Goal: Use online tool/utility

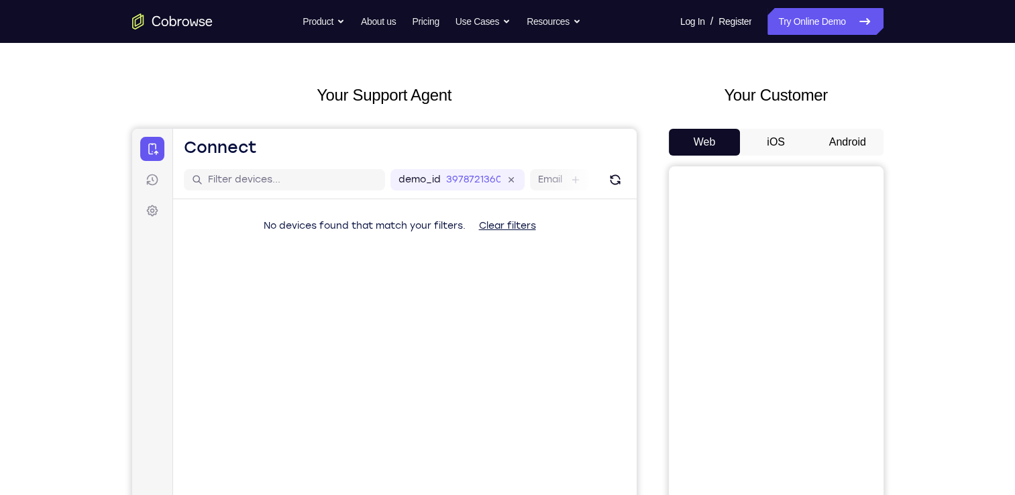
scroll to position [44, 0]
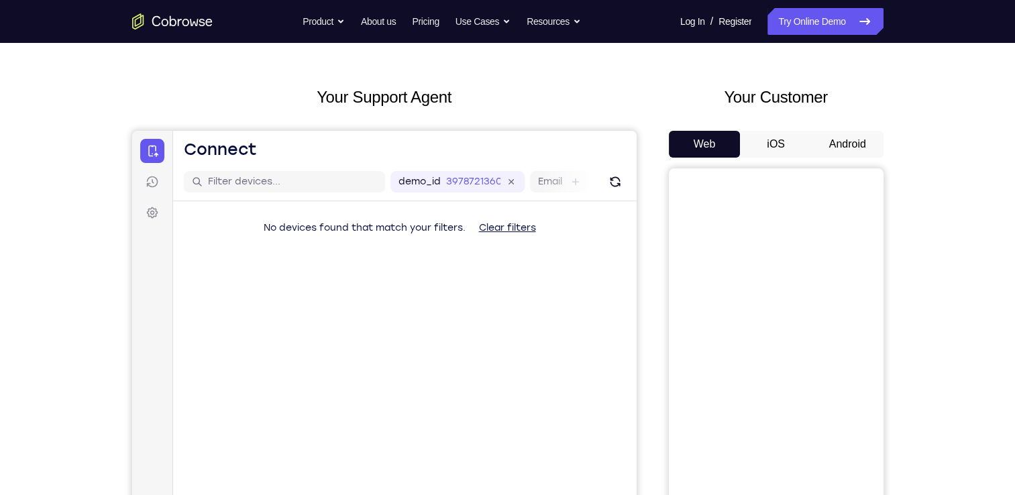
click at [829, 138] on button "Android" at bounding box center [848, 144] width 72 height 27
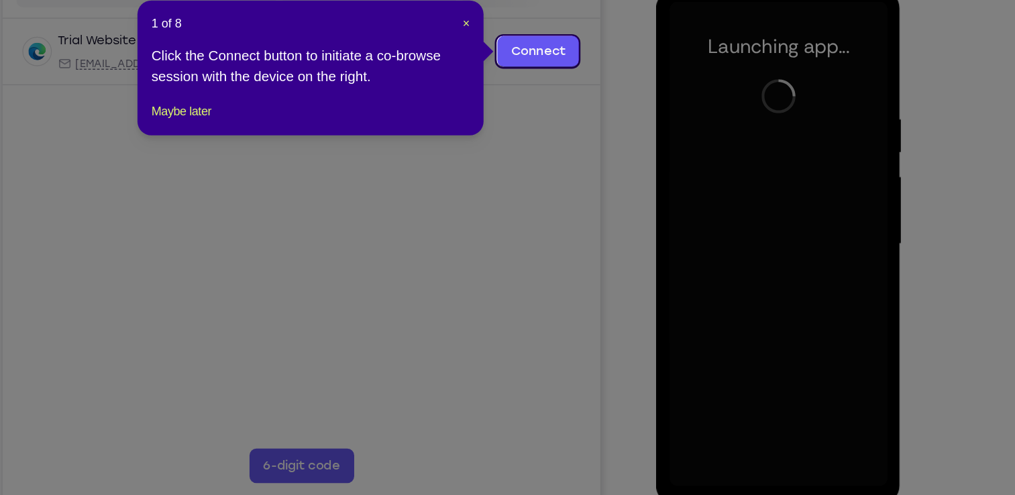
scroll to position [162, 0]
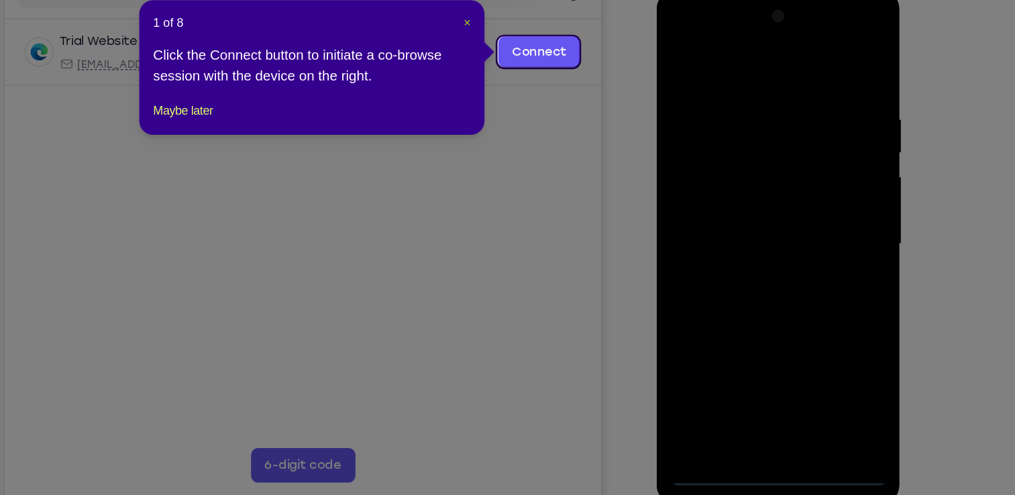
click at [532, 86] on span "×" at bounding box center [532, 85] width 5 height 11
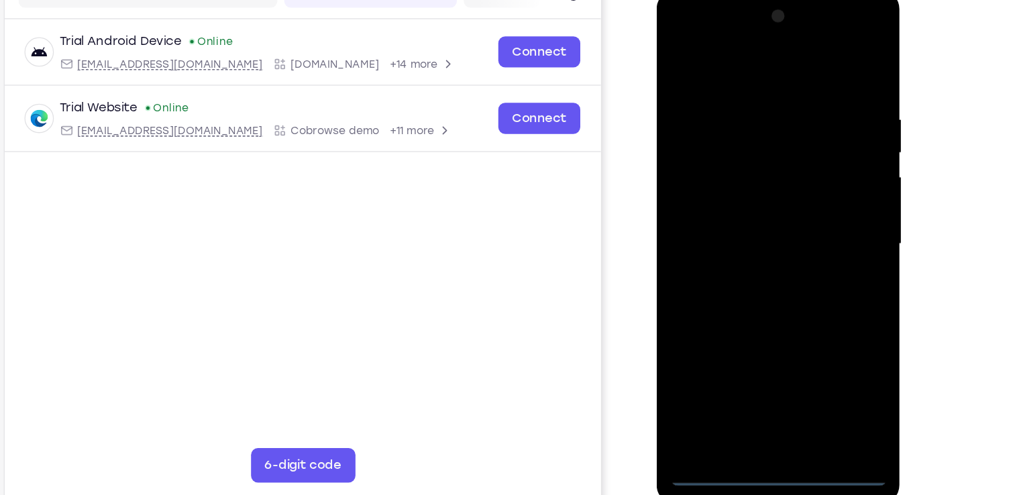
click at [753, 364] on div at bounding box center [751, 189] width 169 height 376
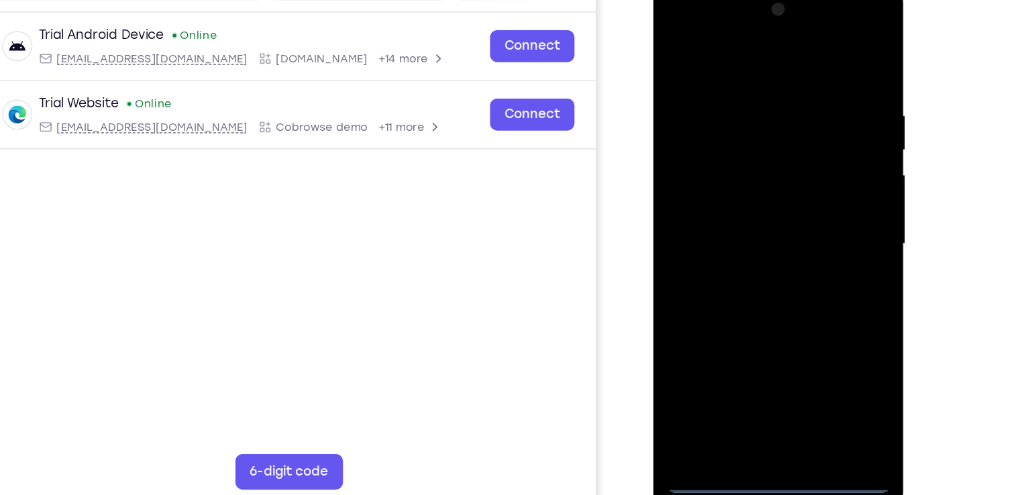
click at [810, 294] on div at bounding box center [747, 180] width 169 height 376
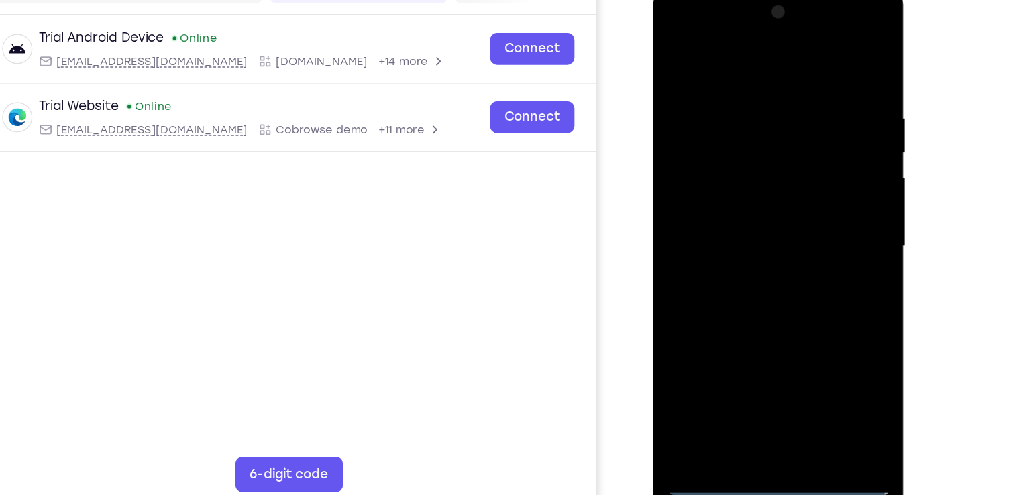
click at [755, 50] on div at bounding box center [747, 183] width 169 height 376
click at [803, 176] on div at bounding box center [747, 183] width 169 height 376
click at [737, 203] on div at bounding box center [747, 183] width 169 height 376
click at [709, 165] on div at bounding box center [747, 183] width 169 height 376
click at [714, 162] on div at bounding box center [747, 183] width 169 height 376
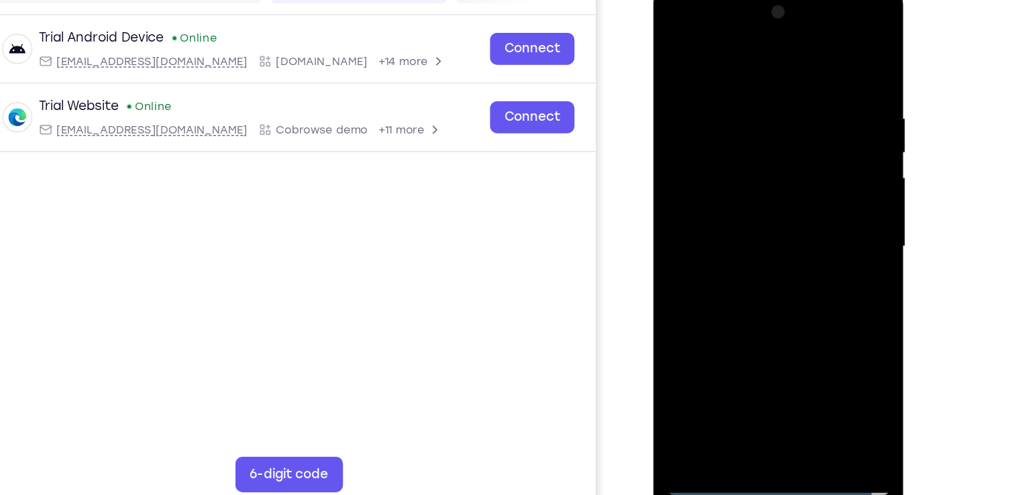
click at [714, 180] on div at bounding box center [747, 183] width 169 height 376
click at [726, 78] on div at bounding box center [747, 183] width 169 height 376
drag, startPoint x: 743, startPoint y: 58, endPoint x: 743, endPoint y: 15, distance: 42.3
click at [743, 15] on div at bounding box center [747, 183] width 169 height 376
click at [798, 336] on div at bounding box center [747, 183] width 169 height 376
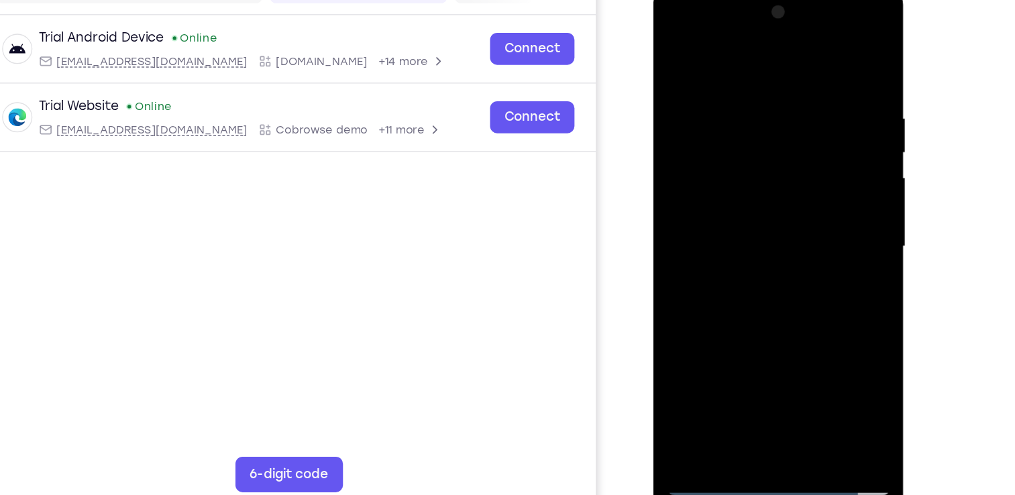
click at [745, 333] on div at bounding box center [747, 183] width 169 height 376
click at [812, 337] on div at bounding box center [747, 183] width 169 height 376
click at [699, 358] on div at bounding box center [747, 183] width 169 height 376
click at [810, 329] on div at bounding box center [747, 183] width 169 height 376
click at [755, 343] on div at bounding box center [747, 183] width 169 height 376
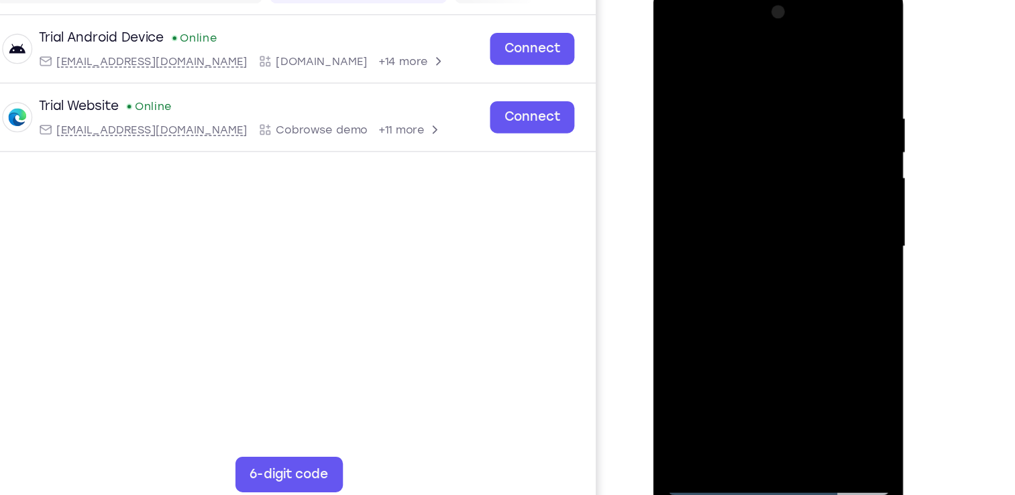
click at [702, 364] on div at bounding box center [747, 183] width 169 height 376
click at [811, 336] on div at bounding box center [747, 183] width 169 height 376
click at [810, 338] on div at bounding box center [747, 183] width 169 height 376
click at [698, 360] on div at bounding box center [747, 183] width 169 height 376
click at [820, 66] on div at bounding box center [747, 183] width 169 height 376
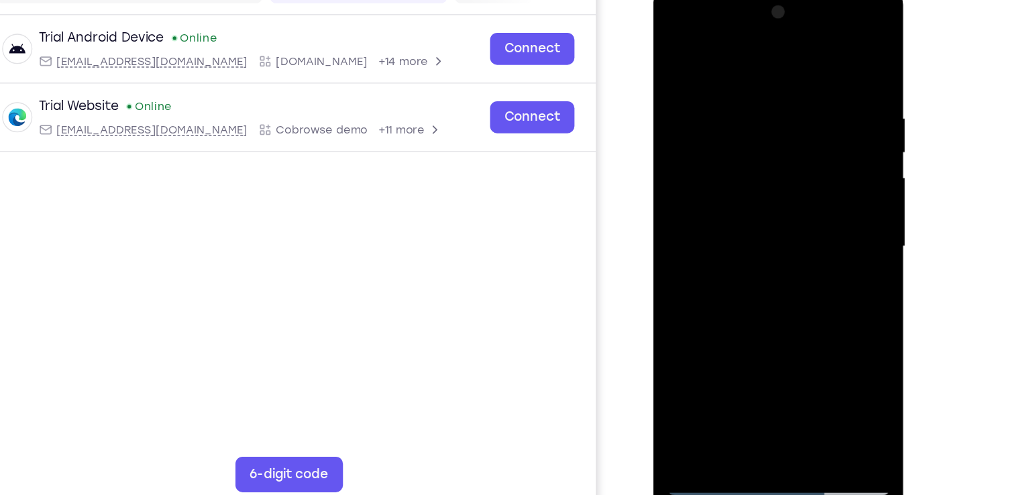
click at [806, 76] on div at bounding box center [747, 183] width 169 height 376
click at [816, 54] on div at bounding box center [747, 183] width 169 height 376
click at [724, 78] on div at bounding box center [747, 183] width 169 height 376
click at [823, 224] on div at bounding box center [747, 183] width 169 height 376
click at [818, 54] on div at bounding box center [747, 183] width 169 height 376
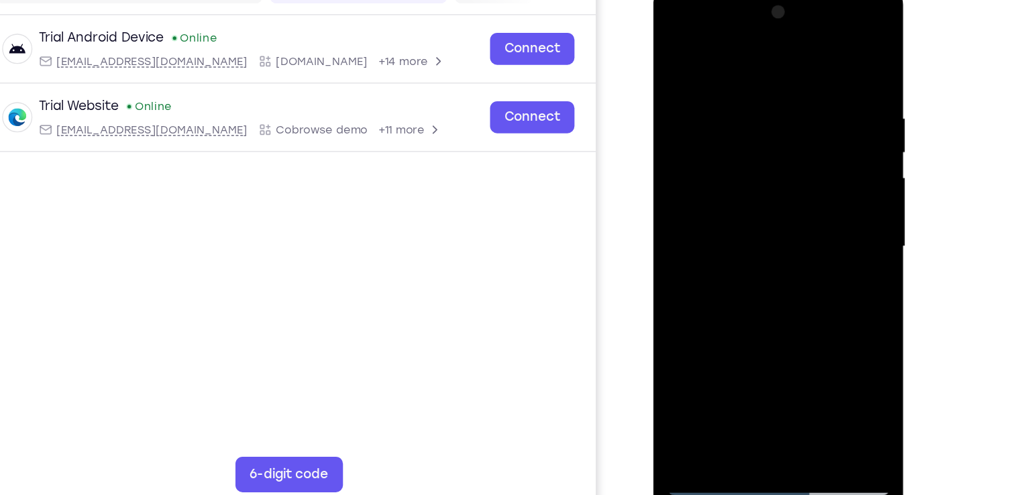
click at [778, 340] on div at bounding box center [747, 183] width 169 height 376
click at [761, 258] on div at bounding box center [747, 183] width 169 height 376
click at [755, 252] on div at bounding box center [747, 183] width 169 height 376
click at [678, 52] on div at bounding box center [747, 183] width 169 height 376
click at [755, 174] on div at bounding box center [747, 183] width 169 height 376
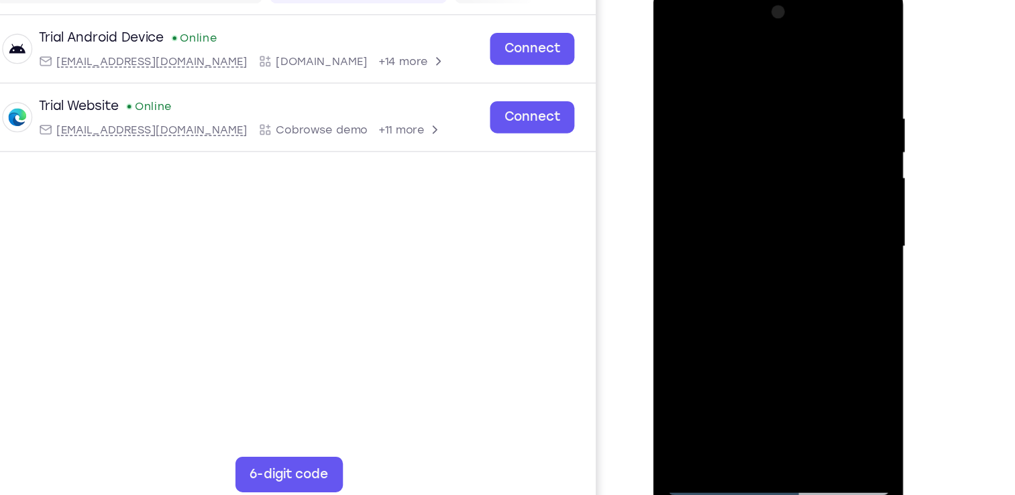
click at [722, 177] on div at bounding box center [747, 183] width 169 height 376
click at [722, 336] on div at bounding box center [747, 183] width 169 height 376
click at [698, 354] on div at bounding box center [747, 183] width 169 height 376
click at [702, 363] on div at bounding box center [747, 183] width 169 height 376
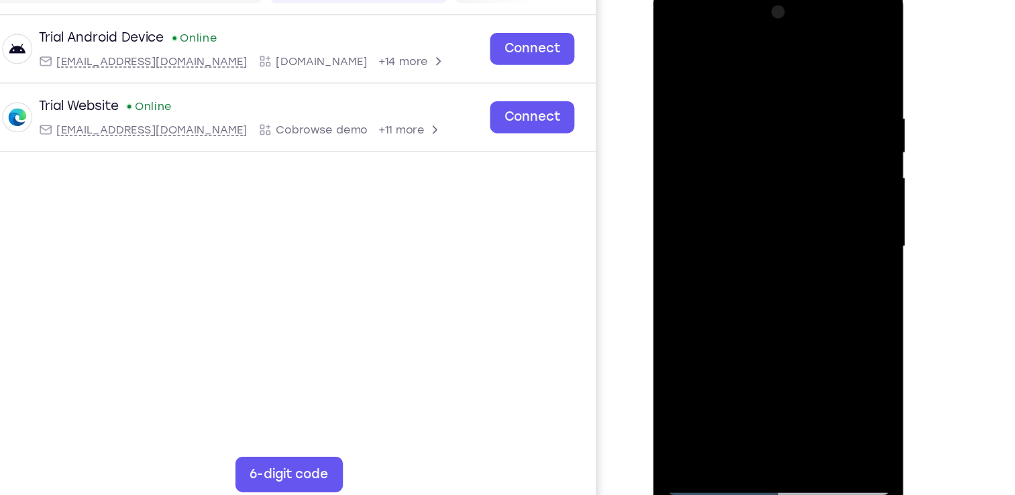
click at [673, 52] on div at bounding box center [747, 183] width 169 height 376
click at [732, 205] on div at bounding box center [747, 183] width 169 height 376
click at [738, 335] on div at bounding box center [747, 183] width 169 height 376
click at [673, 53] on div at bounding box center [747, 183] width 169 height 376
click at [786, 203] on div at bounding box center [747, 183] width 169 height 376
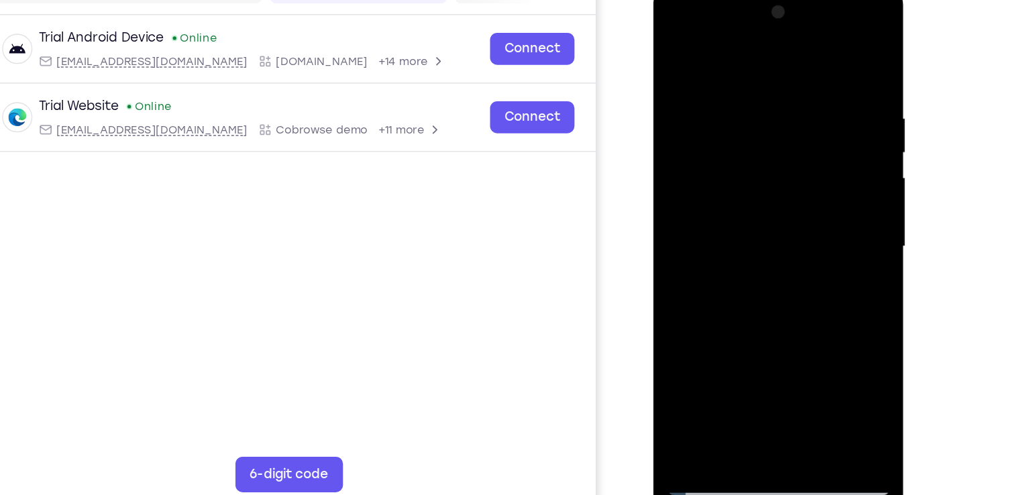
click at [727, 214] on div at bounding box center [747, 183] width 169 height 376
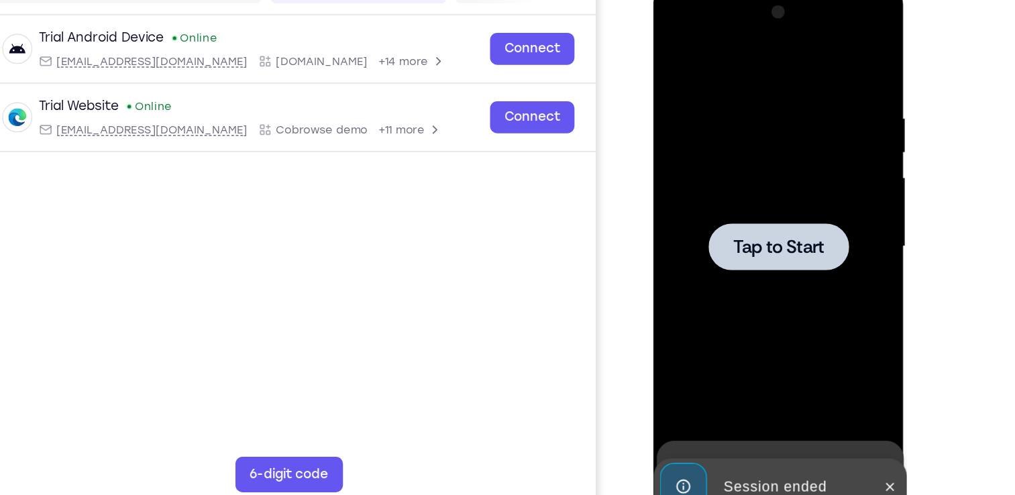
click at [704, 181] on div at bounding box center [748, 183] width 106 height 36
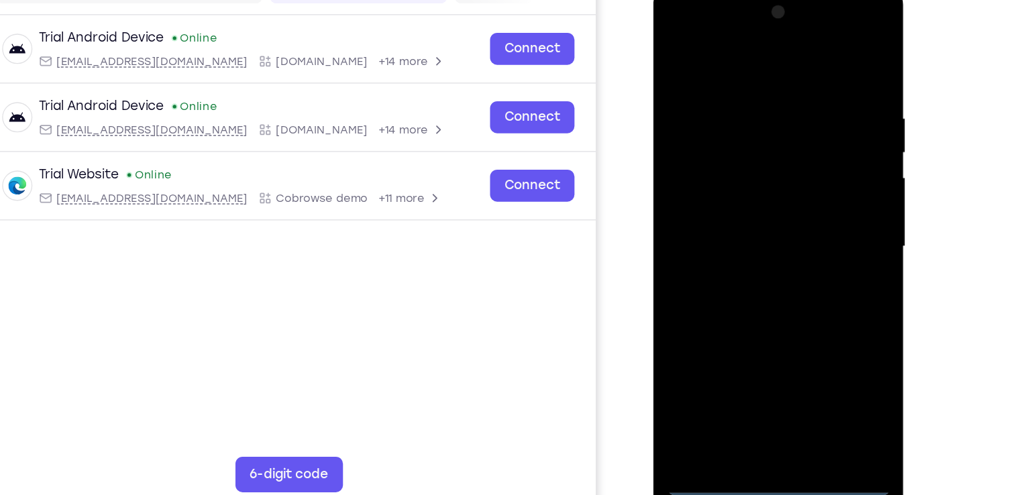
click at [746, 358] on div at bounding box center [747, 183] width 169 height 376
click at [805, 302] on div at bounding box center [747, 183] width 169 height 376
click at [745, 47] on div at bounding box center [747, 183] width 169 height 376
click at [805, 174] on div at bounding box center [747, 183] width 169 height 376
click at [733, 207] on div at bounding box center [747, 183] width 169 height 376
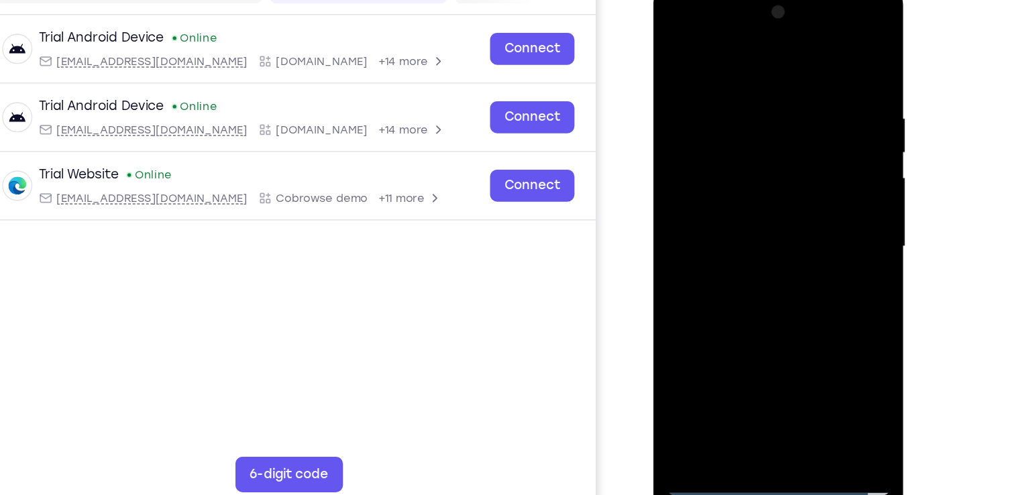
click at [735, 207] on div at bounding box center [747, 183] width 169 height 376
click at [736, 155] on div at bounding box center [747, 183] width 169 height 376
click at [730, 208] on div at bounding box center [747, 183] width 169 height 376
click at [742, 158] on div at bounding box center [747, 183] width 169 height 376
click at [818, 333] on div at bounding box center [747, 183] width 169 height 376
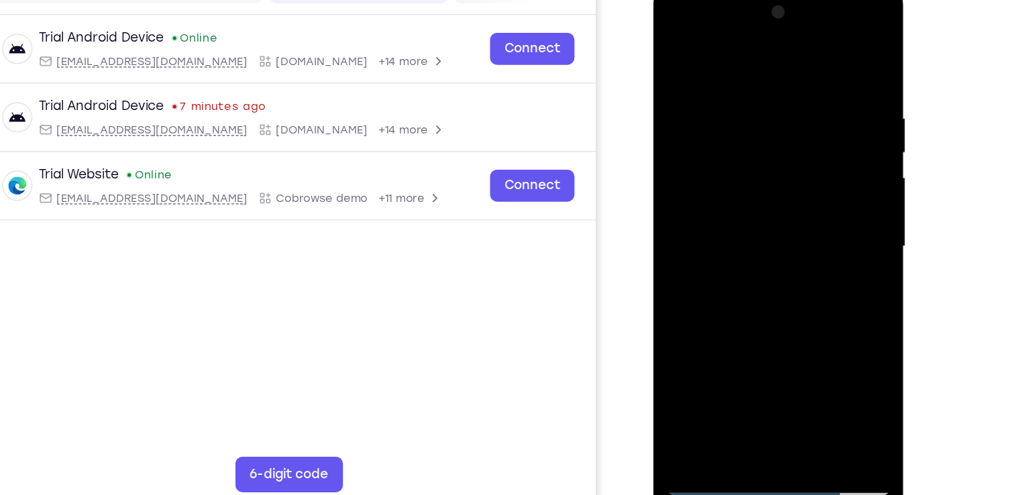
click at [818, 333] on div at bounding box center [747, 183] width 169 height 376
click at [753, 150] on div at bounding box center [747, 183] width 169 height 376
click at [782, 336] on div at bounding box center [747, 183] width 169 height 376
click at [747, 252] on div at bounding box center [747, 183] width 169 height 376
click at [765, 182] on div at bounding box center [747, 183] width 169 height 376
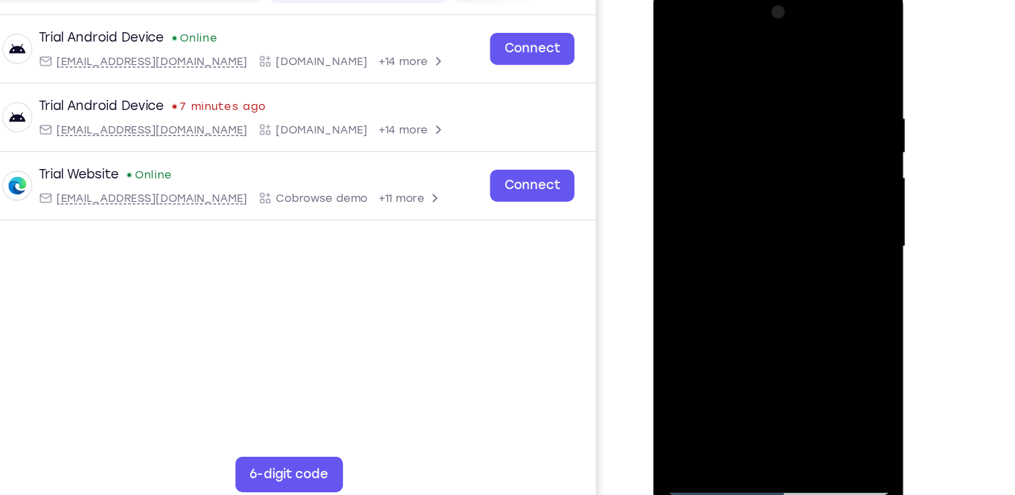
click at [730, 225] on div at bounding box center [747, 183] width 169 height 376
click at [731, 219] on div at bounding box center [747, 183] width 169 height 376
click at [731, 217] on div at bounding box center [747, 183] width 169 height 376
click at [731, 218] on div at bounding box center [747, 183] width 169 height 376
click at [674, 54] on div at bounding box center [747, 183] width 169 height 376
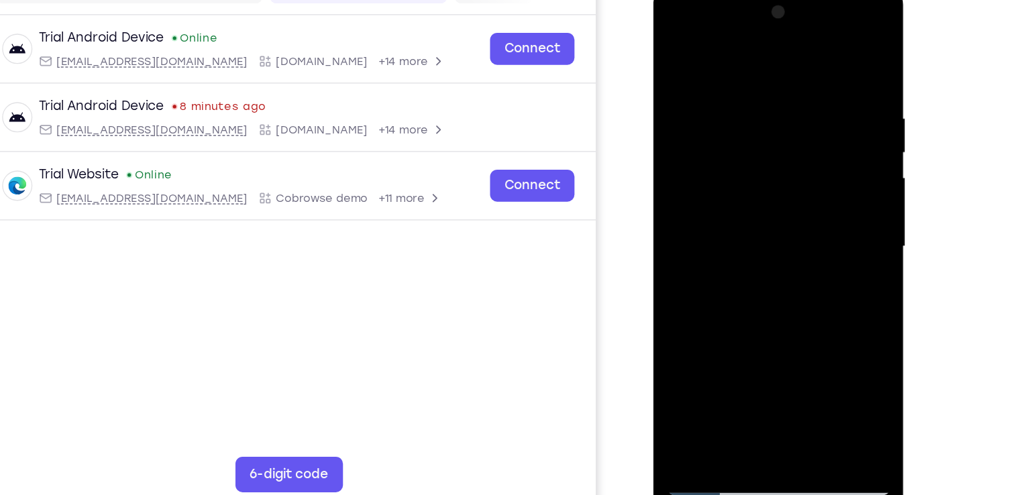
click at [755, 206] on div at bounding box center [747, 183] width 169 height 376
click at [734, 335] on div at bounding box center [747, 183] width 169 height 376
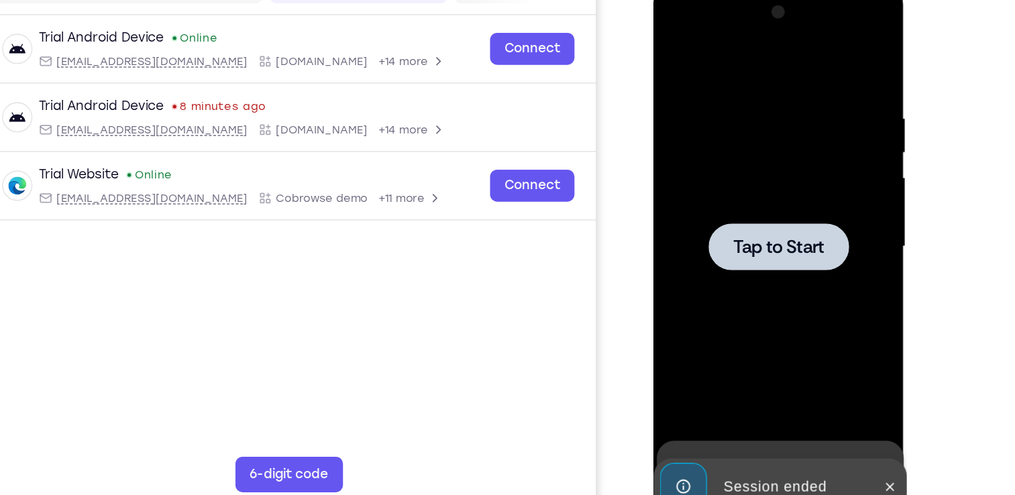
click at [736, 208] on div at bounding box center [747, 183] width 169 height 376
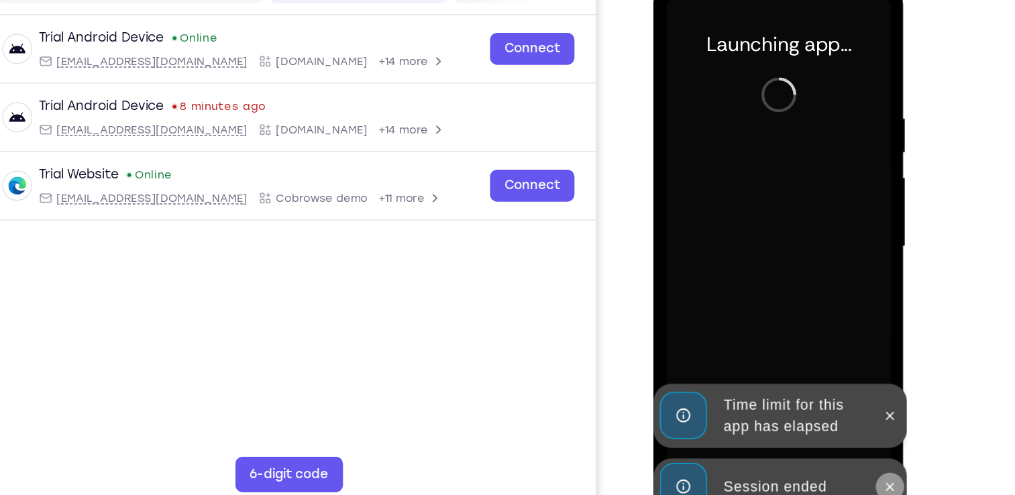
click at [831, 362] on icon at bounding box center [831, 364] width 11 height 11
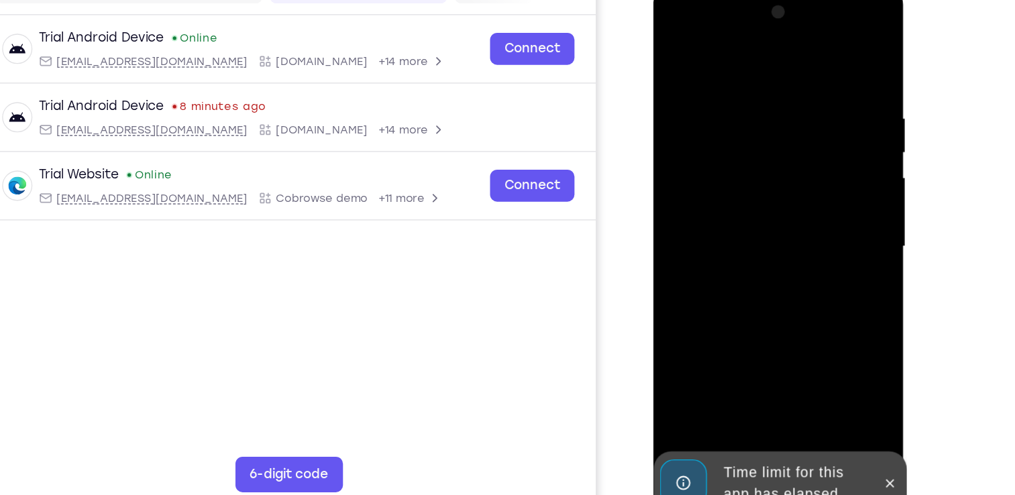
click at [831, 362] on div "Time limit for this app has elapsed" at bounding box center [748, 361] width 191 height 48
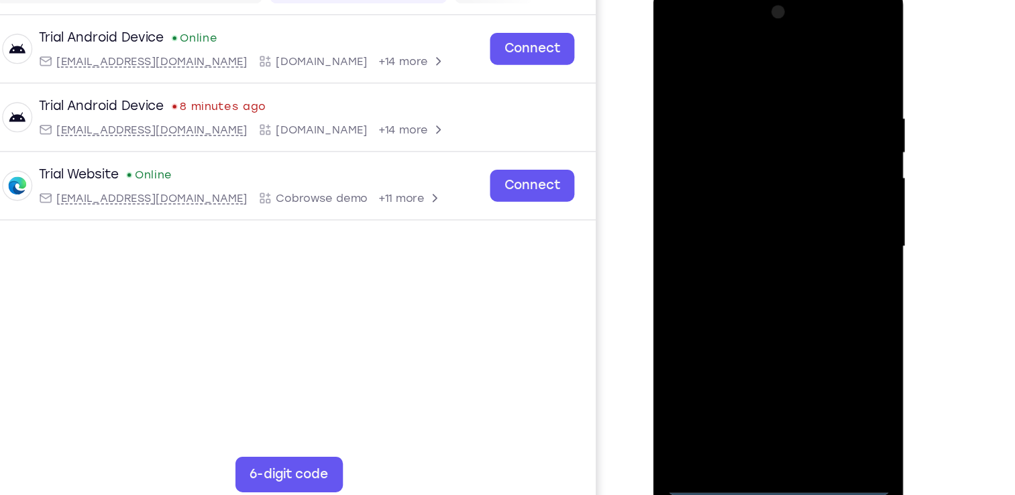
click at [831, 362] on div at bounding box center [747, 183] width 169 height 376
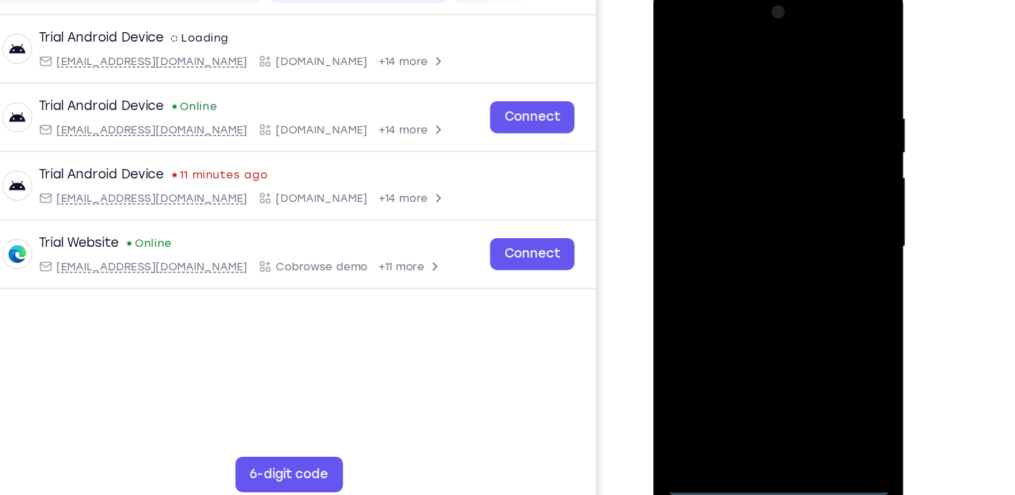
click at [747, 359] on div at bounding box center [747, 183] width 169 height 376
click at [813, 305] on div at bounding box center [747, 183] width 169 height 376
click at [728, 52] on div at bounding box center [747, 183] width 169 height 376
click at [804, 174] on div at bounding box center [747, 183] width 169 height 376
click at [731, 209] on div at bounding box center [747, 183] width 169 height 376
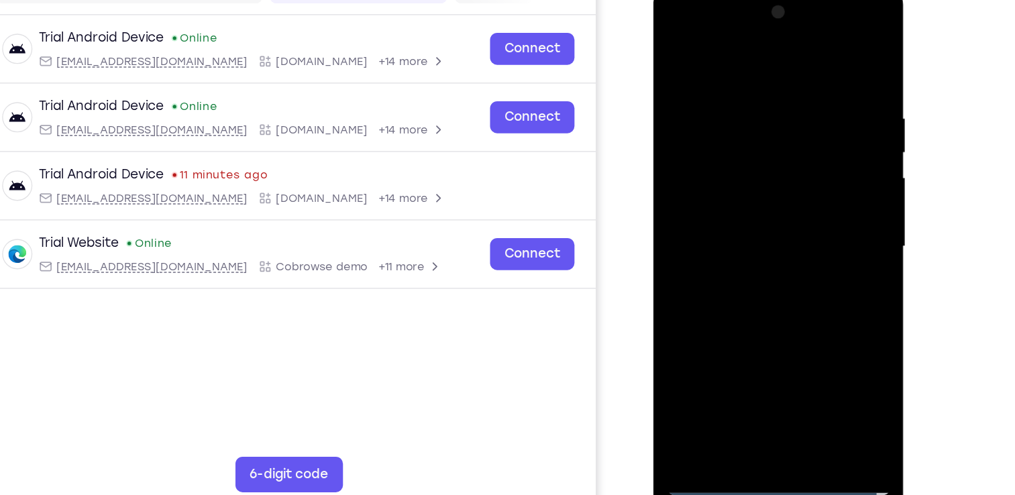
click at [755, 170] on div at bounding box center [747, 183] width 169 height 376
click at [749, 162] on div at bounding box center [747, 183] width 169 height 376
click at [749, 180] on div at bounding box center [747, 183] width 169 height 376
click at [749, 228] on div at bounding box center [747, 183] width 169 height 376
click at [751, 225] on div at bounding box center [747, 183] width 169 height 376
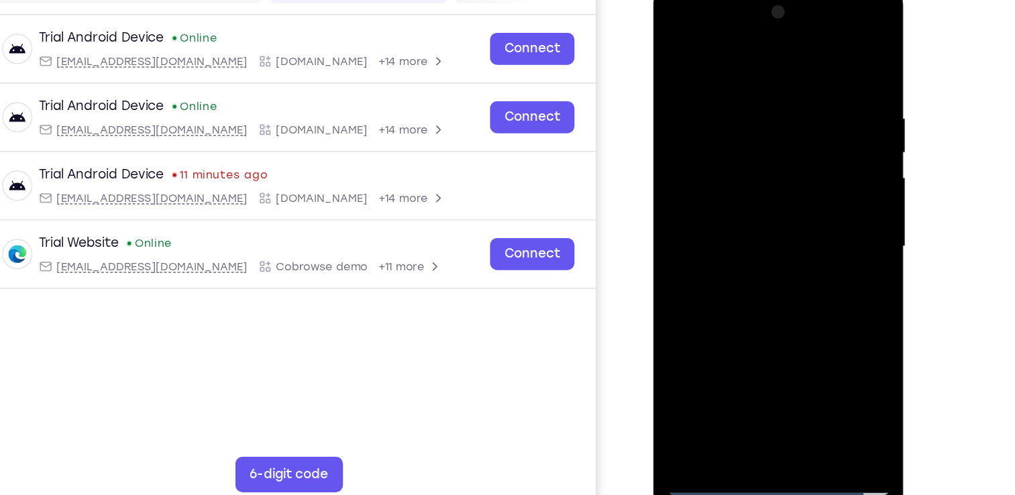
drag, startPoint x: 743, startPoint y: 56, endPoint x: 749, endPoint y: 21, distance: 36.0
click at [749, 21] on div at bounding box center [747, 183] width 169 height 376
click at [729, 231] on div at bounding box center [747, 183] width 169 height 376
click at [743, 236] on div at bounding box center [747, 183] width 169 height 376
click at [779, 340] on div at bounding box center [747, 183] width 169 height 376
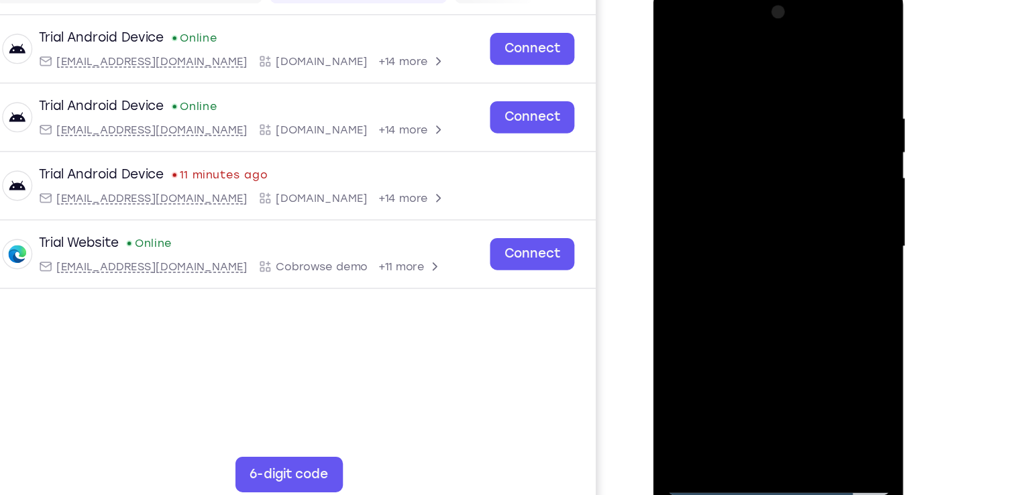
click at [780, 338] on div at bounding box center [747, 183] width 169 height 376
click at [743, 254] on div at bounding box center [747, 183] width 169 height 376
click at [753, 180] on div at bounding box center [747, 183] width 169 height 376
click at [673, 50] on div at bounding box center [747, 183] width 169 height 376
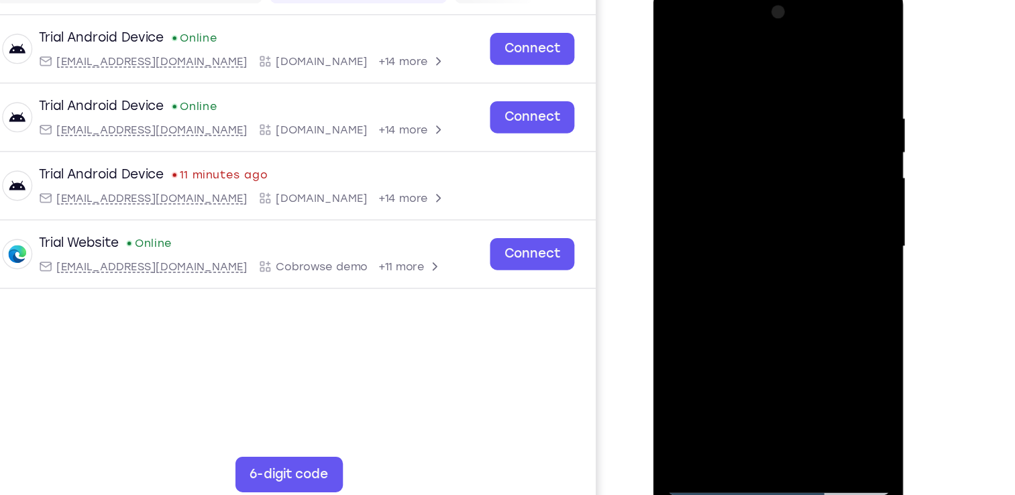
click at [673, 50] on div at bounding box center [747, 183] width 169 height 376
click at [730, 79] on div at bounding box center [747, 183] width 169 height 376
click at [821, 199] on div at bounding box center [747, 183] width 169 height 376
click at [814, 53] on div at bounding box center [747, 183] width 169 height 376
drag, startPoint x: 734, startPoint y: 234, endPoint x: 740, endPoint y: 183, distance: 51.3
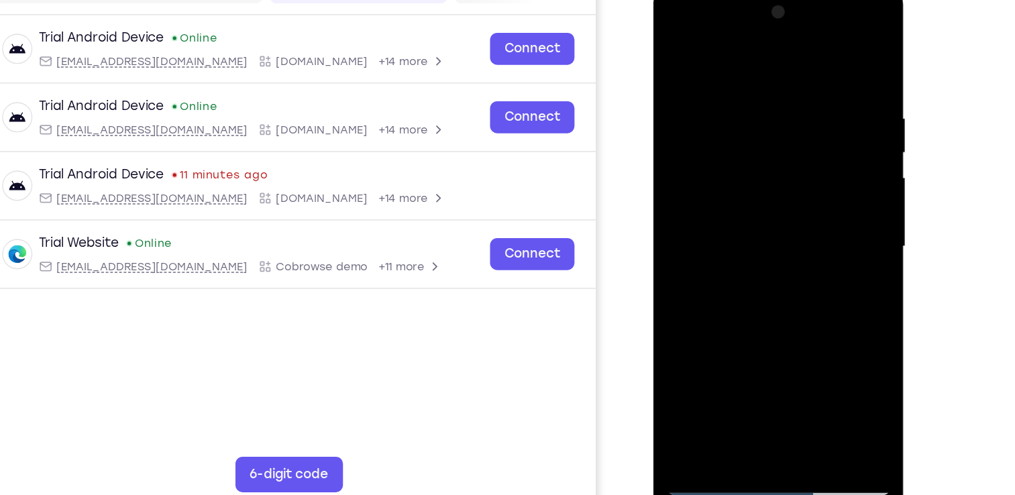
click at [740, 183] on div at bounding box center [747, 183] width 169 height 376
click at [824, 192] on div at bounding box center [747, 183] width 169 height 376
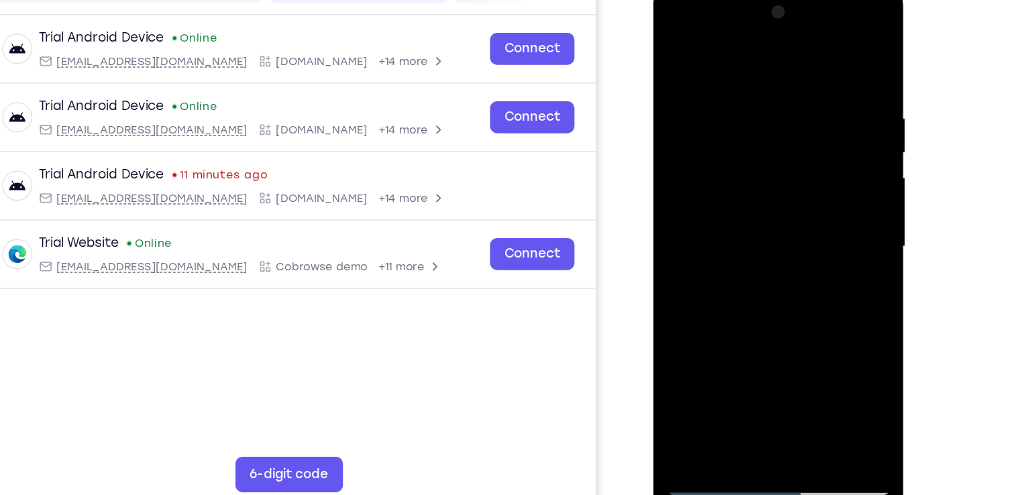
click at [824, 192] on div at bounding box center [747, 183] width 169 height 376
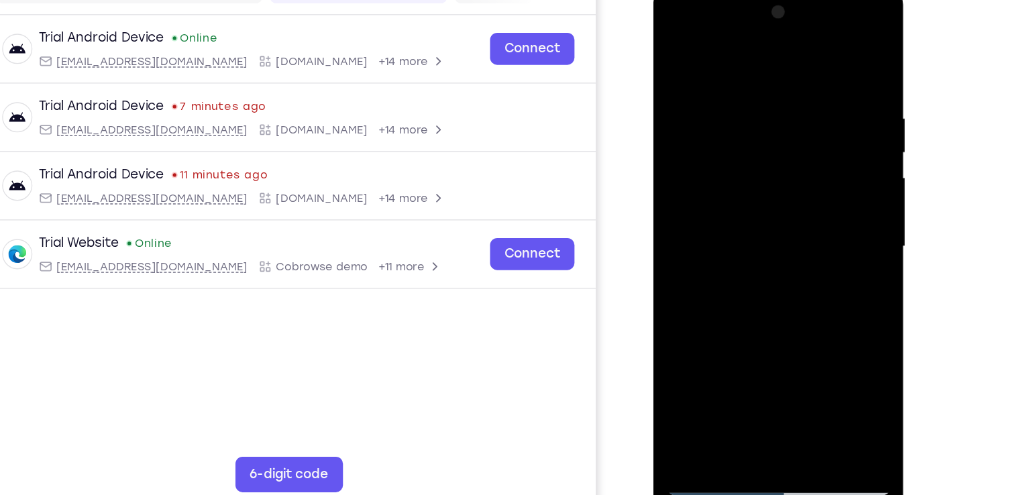
click at [769, 226] on div at bounding box center [747, 183] width 169 height 376
drag, startPoint x: 757, startPoint y: 261, endPoint x: 774, endPoint y: 115, distance: 147.2
click at [774, 115] on div at bounding box center [747, 183] width 169 height 376
drag, startPoint x: 722, startPoint y: 239, endPoint x: 745, endPoint y: 70, distance: 169.8
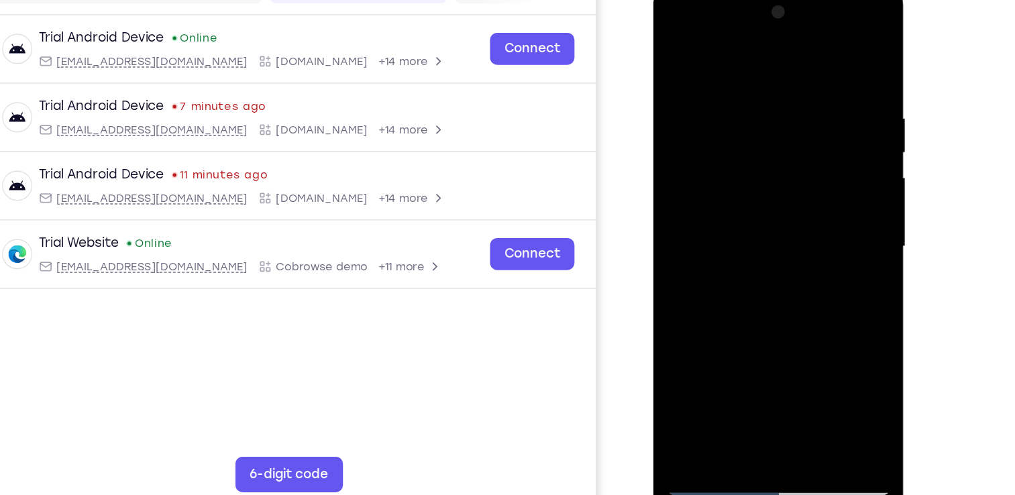
click at [745, 70] on div at bounding box center [747, 183] width 169 height 376
click at [784, 344] on div at bounding box center [747, 183] width 169 height 376
click at [677, 48] on div at bounding box center [747, 183] width 169 height 376
click at [819, 47] on div at bounding box center [747, 183] width 169 height 376
drag, startPoint x: 747, startPoint y: 97, endPoint x: 746, endPoint y: 270, distance: 172.4
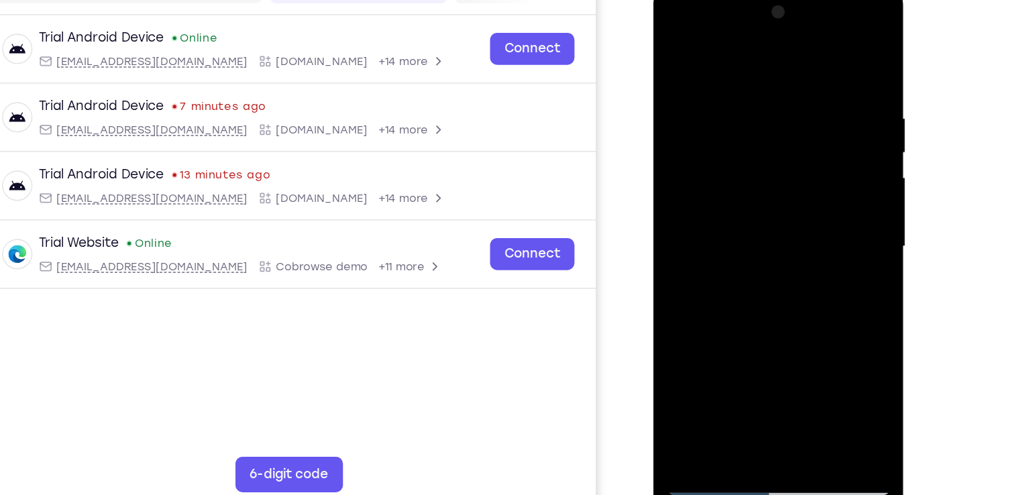
click at [746, 270] on div at bounding box center [747, 183] width 169 height 376
click at [679, 48] on div at bounding box center [747, 183] width 169 height 376
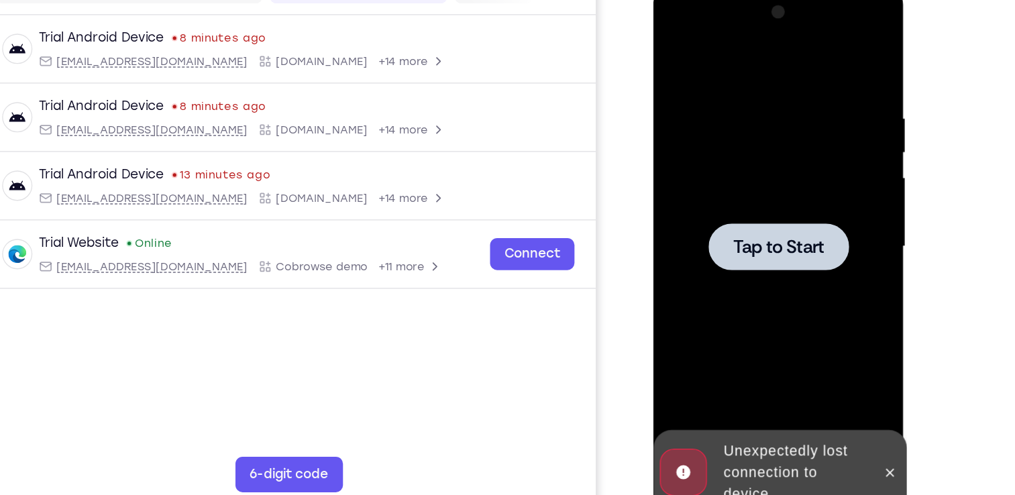
click at [657, 208] on div "Your Support Agent Your Customer Web iOS Android" at bounding box center [507, 215] width 751 height 496
click at [714, 190] on span "Tap to Start" at bounding box center [748, 182] width 68 height 13
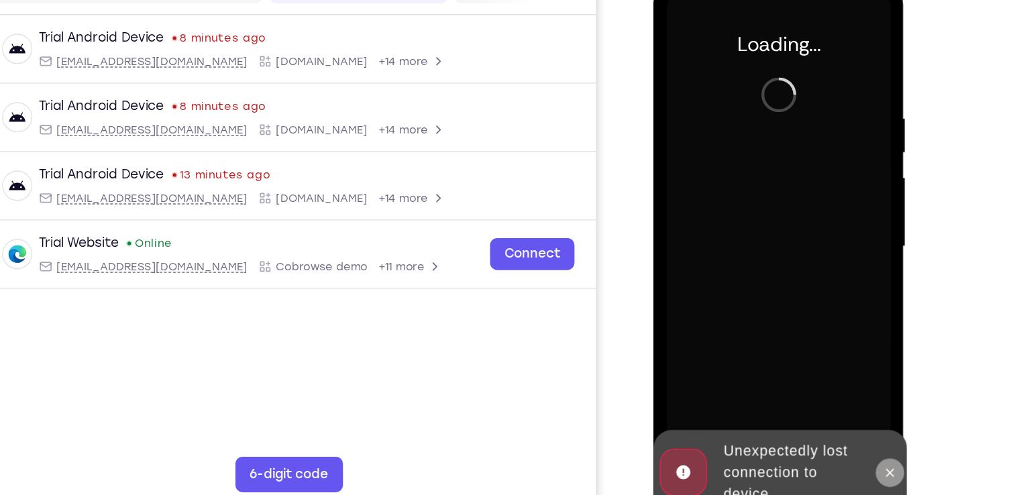
click at [832, 354] on icon at bounding box center [832, 353] width 6 height 6
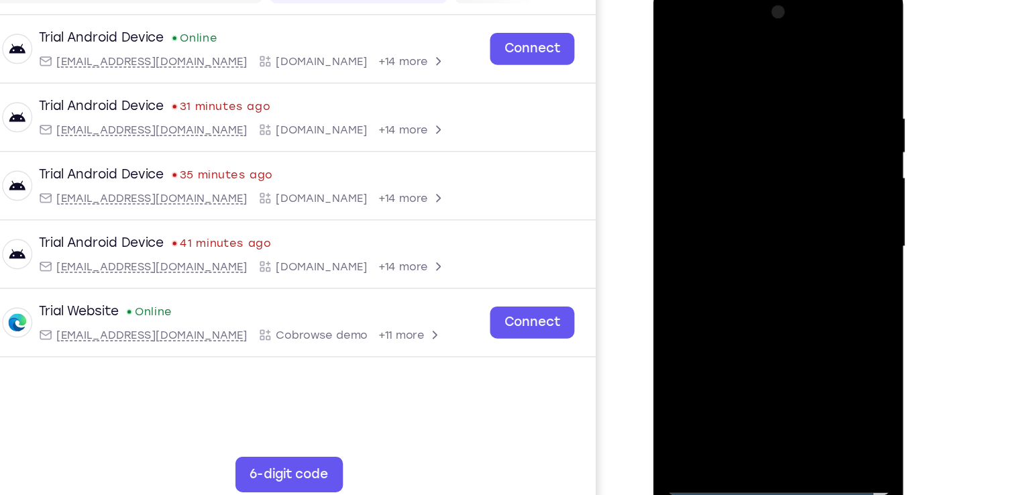
click at [745, 355] on div at bounding box center [747, 183] width 169 height 376
click at [753, 362] on div at bounding box center [747, 183] width 169 height 376
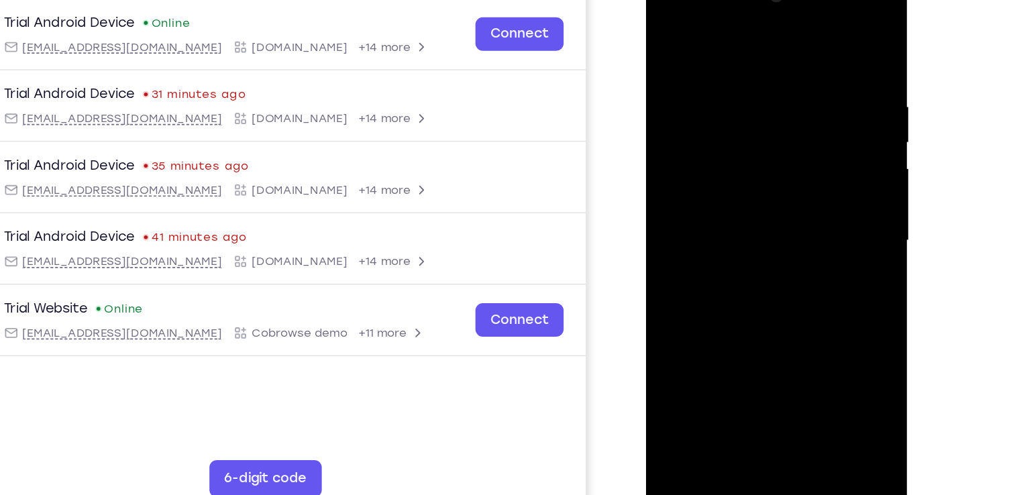
click at [789, 282] on div at bounding box center [740, 165] width 169 height 376
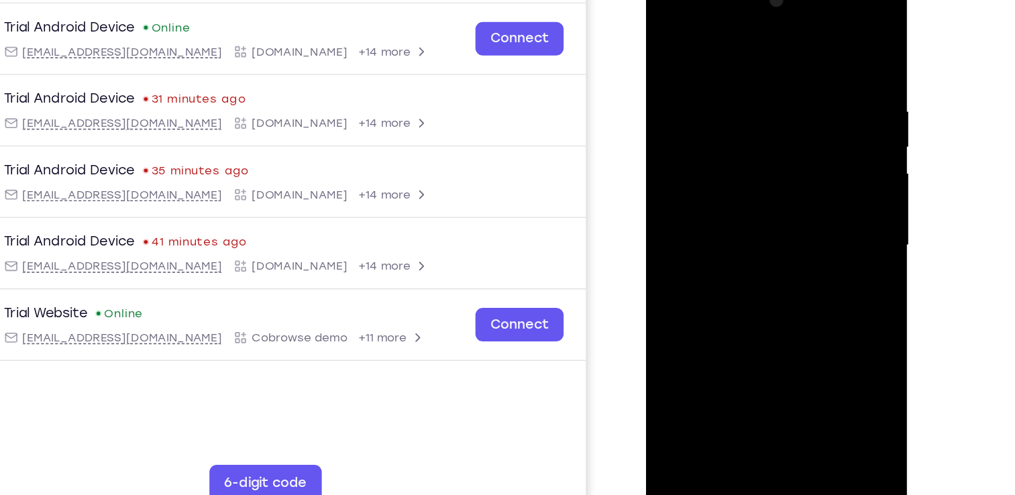
click at [737, 40] on div at bounding box center [740, 171] width 169 height 376
click at [797, 160] on div at bounding box center [740, 171] width 169 height 376
click at [725, 195] on div at bounding box center [740, 171] width 169 height 376
click at [729, 160] on div at bounding box center [740, 171] width 169 height 376
click at [719, 143] on div at bounding box center [740, 171] width 169 height 376
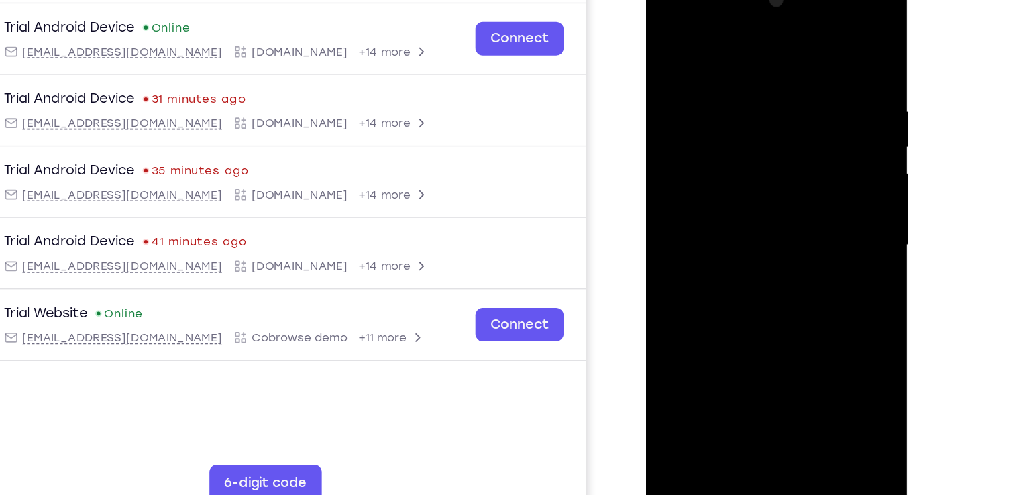
click at [724, 172] on div at bounding box center [740, 171] width 169 height 376
click at [740, 215] on div at bounding box center [740, 171] width 169 height 376
click at [771, 225] on div at bounding box center [740, 171] width 169 height 376
click at [771, 328] on div at bounding box center [740, 171] width 169 height 376
click at [760, 239] on div at bounding box center [740, 171] width 169 height 376
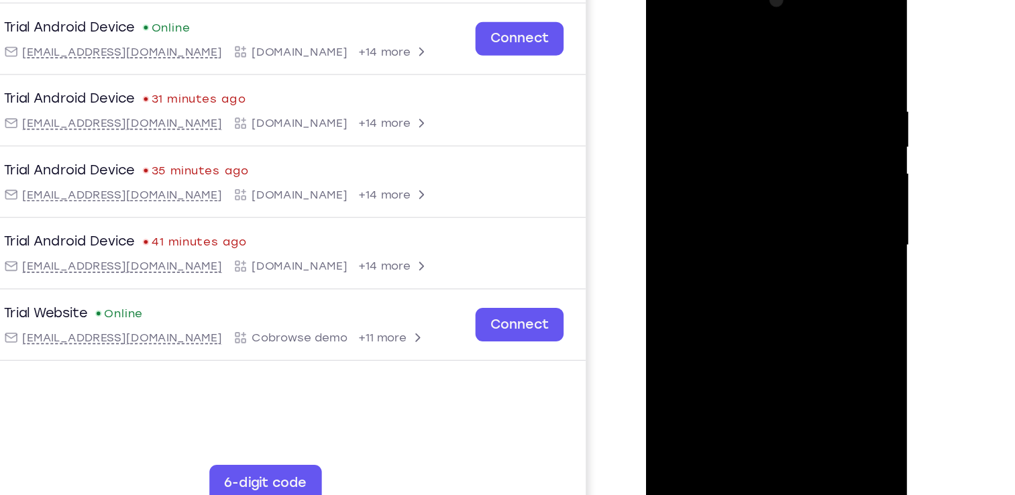
click at [777, 164] on div at bounding box center [740, 171] width 169 height 376
click at [727, 269] on div at bounding box center [740, 171] width 169 height 376
click at [749, 267] on div at bounding box center [740, 171] width 169 height 376
click at [745, 119] on div at bounding box center [740, 171] width 169 height 376
click at [788, 235] on div at bounding box center [740, 171] width 169 height 376
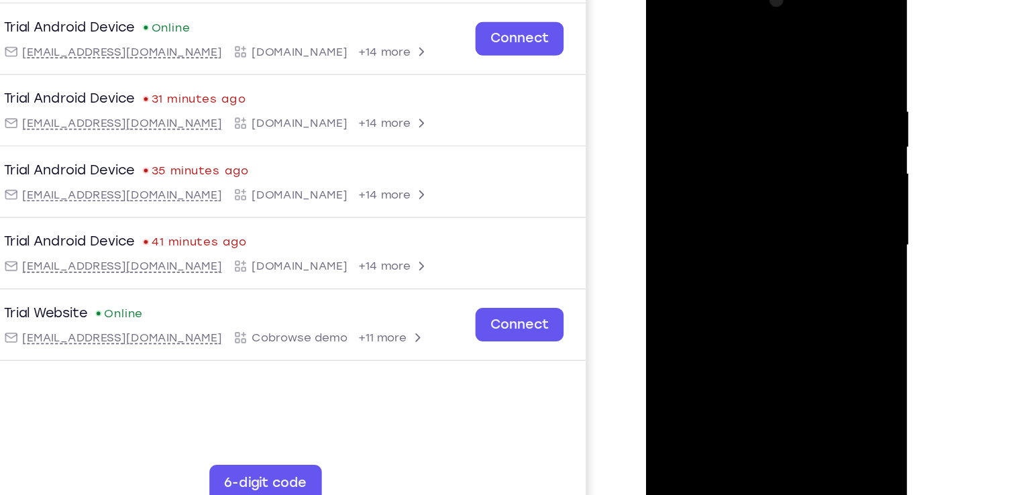
click at [717, 87] on div at bounding box center [740, 171] width 169 height 376
click at [750, 206] on div at bounding box center [740, 171] width 169 height 376
click at [673, 39] on div at bounding box center [740, 171] width 169 height 376
click at [670, 32] on div at bounding box center [740, 171] width 169 height 376
drag, startPoint x: 791, startPoint y: 62, endPoint x: 703, endPoint y: 46, distance: 90.0
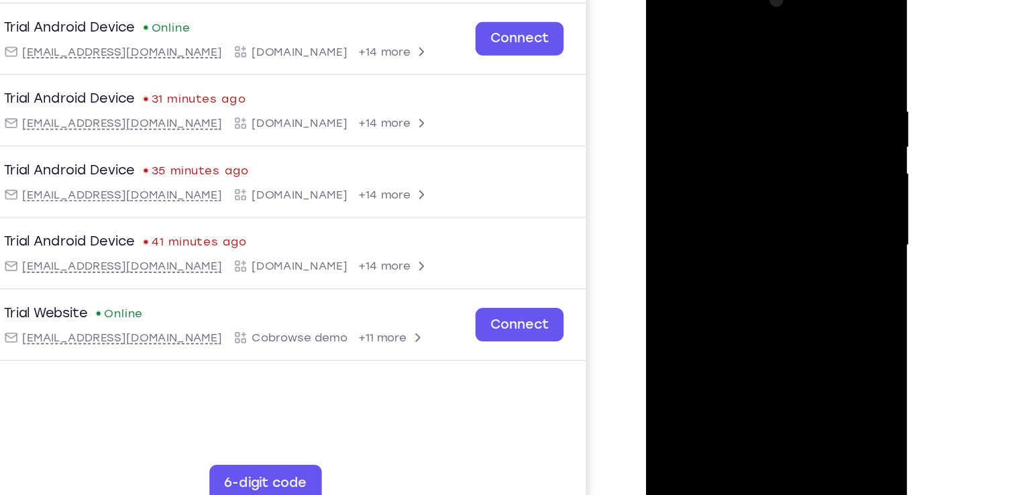
click at [703, 46] on div at bounding box center [740, 171] width 169 height 376
click at [797, 71] on div at bounding box center [740, 171] width 169 height 376
click at [817, 182] on div at bounding box center [740, 171] width 169 height 376
click at [808, 323] on div at bounding box center [740, 171] width 169 height 376
click at [809, 163] on div at bounding box center [740, 171] width 169 height 376
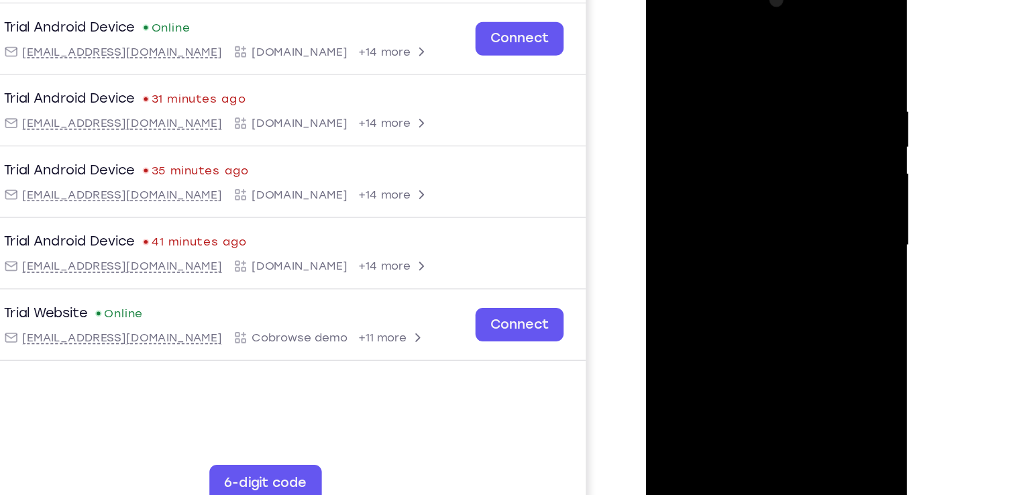
click at [815, 159] on div at bounding box center [740, 171] width 169 height 376
click at [819, 159] on div at bounding box center [740, 171] width 169 height 376
click at [820, 140] on div at bounding box center [740, 171] width 169 height 376
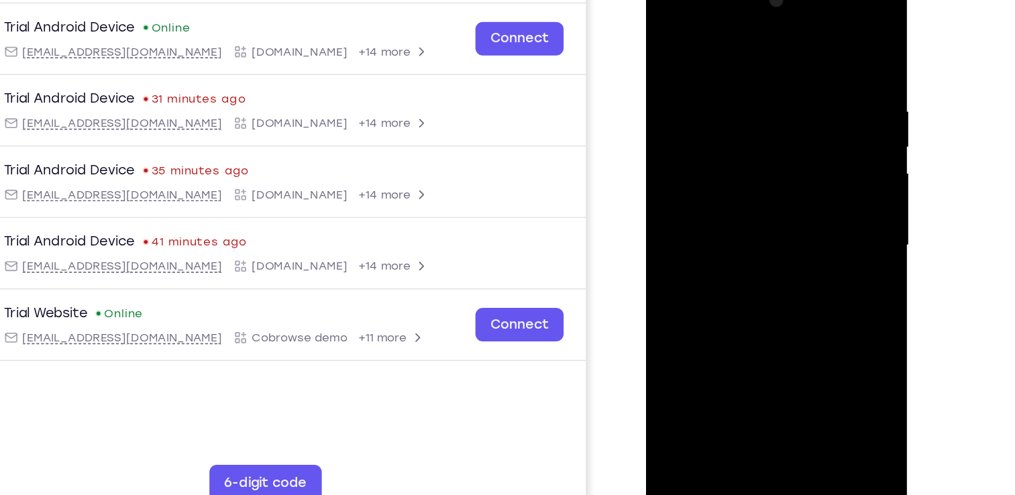
click at [820, 140] on div at bounding box center [740, 171] width 169 height 376
drag, startPoint x: 685, startPoint y: 165, endPoint x: 817, endPoint y: 178, distance: 132.1
click at [817, 178] on div at bounding box center [740, 171] width 169 height 376
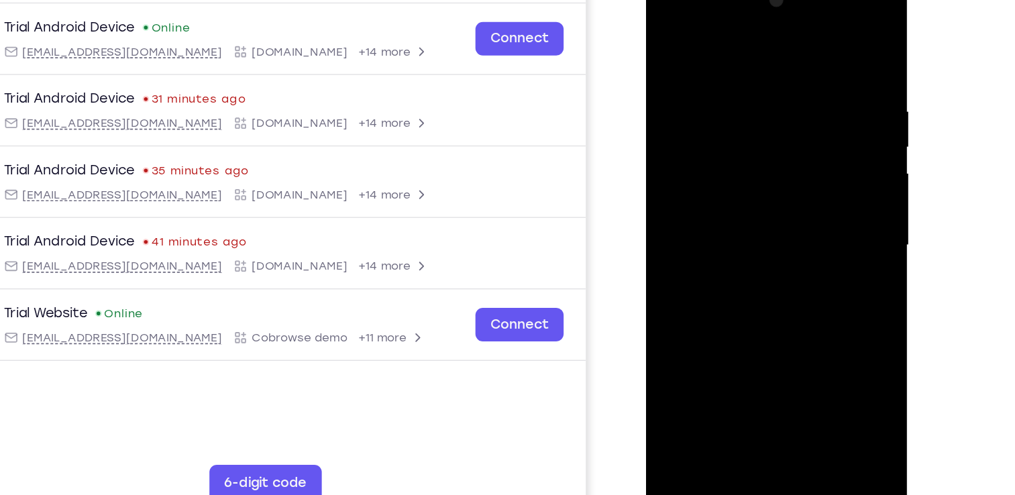
click at [663, 190] on div at bounding box center [740, 171] width 169 height 376
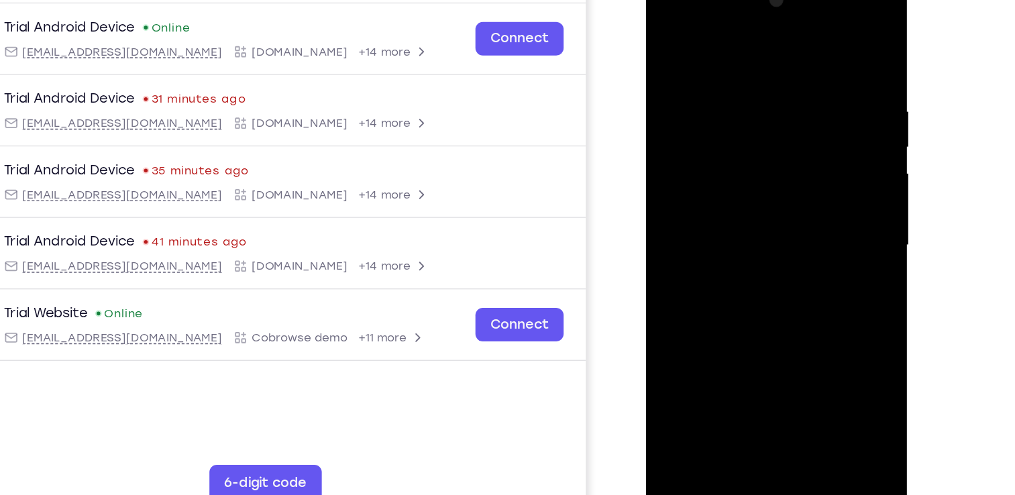
click at [663, 190] on div at bounding box center [740, 171] width 169 height 376
click at [667, 189] on div at bounding box center [740, 171] width 169 height 376
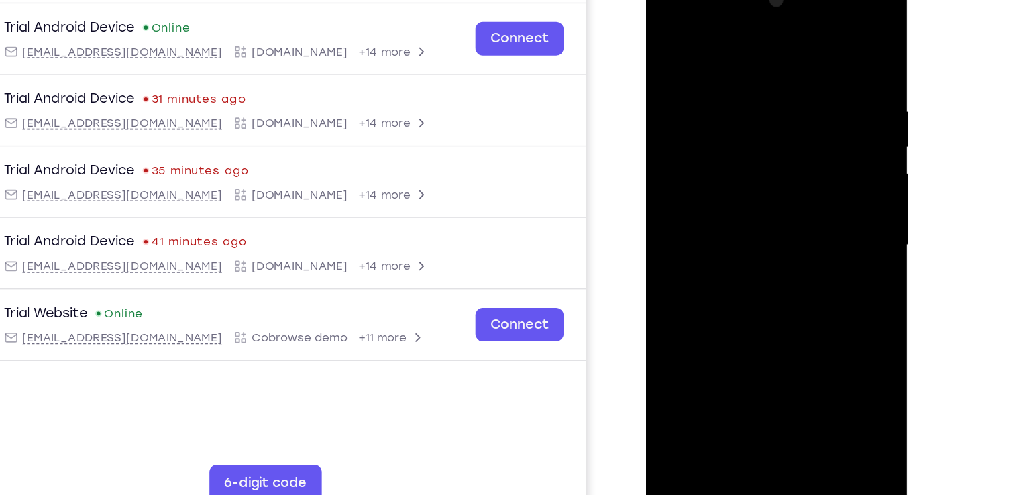
click at [814, 173] on div at bounding box center [740, 171] width 169 height 376
click at [750, 323] on div at bounding box center [740, 171] width 169 height 376
click at [695, 345] on div at bounding box center [740, 171] width 169 height 376
click at [692, 39] on div at bounding box center [740, 171] width 169 height 376
click at [777, 82] on div at bounding box center [740, 171] width 169 height 376
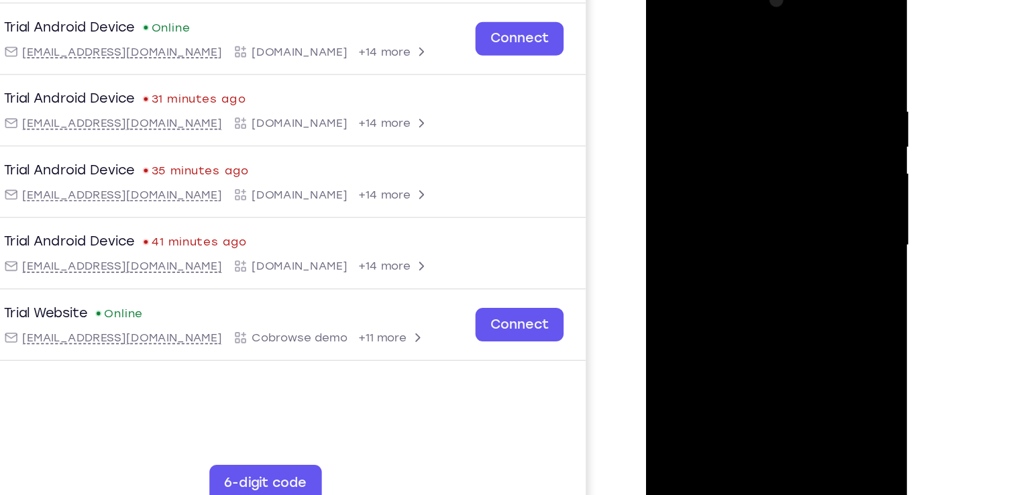
drag, startPoint x: 750, startPoint y: 107, endPoint x: 740, endPoint y: 292, distance: 186.0
click at [740, 292] on div at bounding box center [740, 171] width 169 height 376
click at [668, 37] on div at bounding box center [740, 171] width 169 height 376
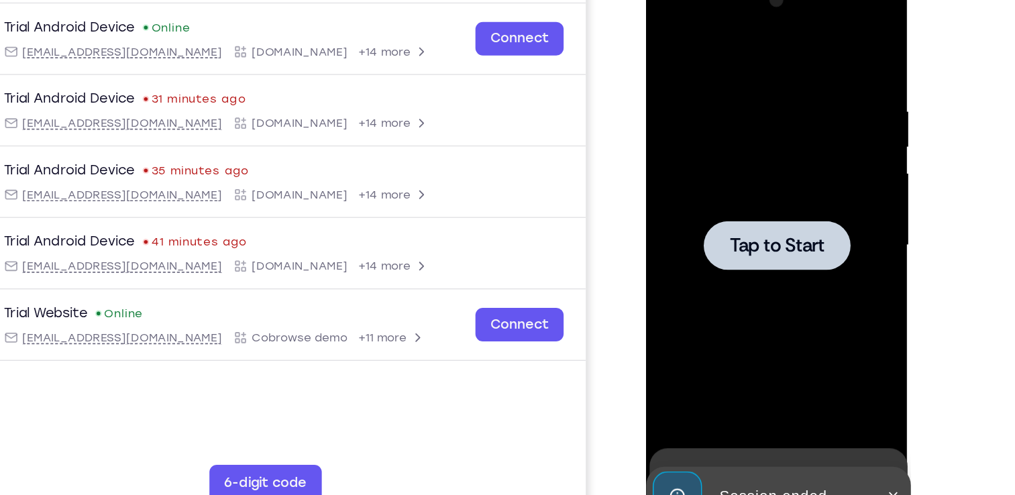
click at [740, 194] on div at bounding box center [740, 171] width 169 height 376
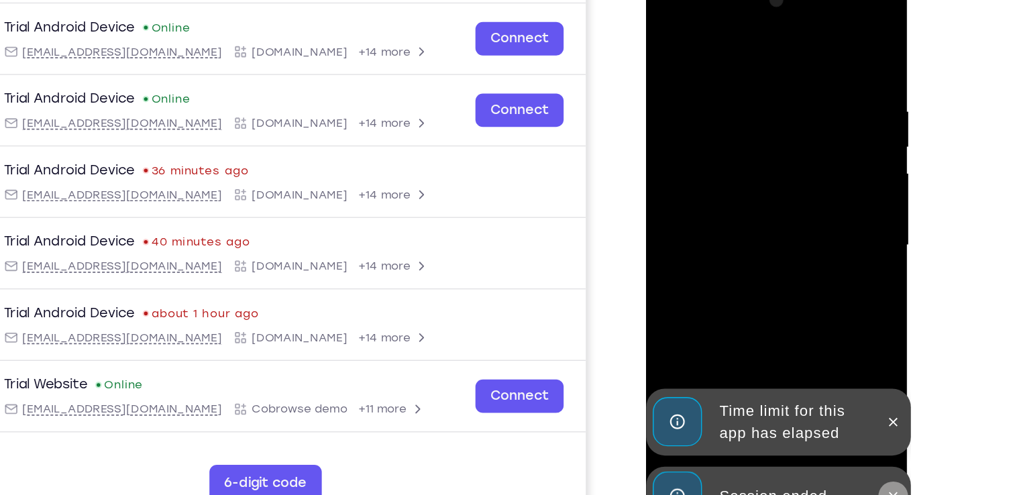
click at [824, 347] on icon at bounding box center [824, 351] width 11 height 11
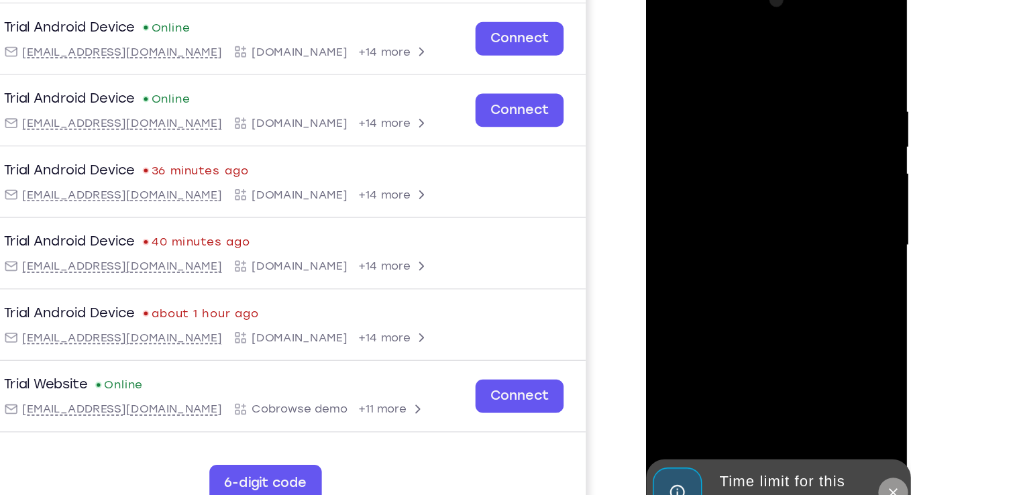
click at [832, 351] on button at bounding box center [824, 348] width 21 height 21
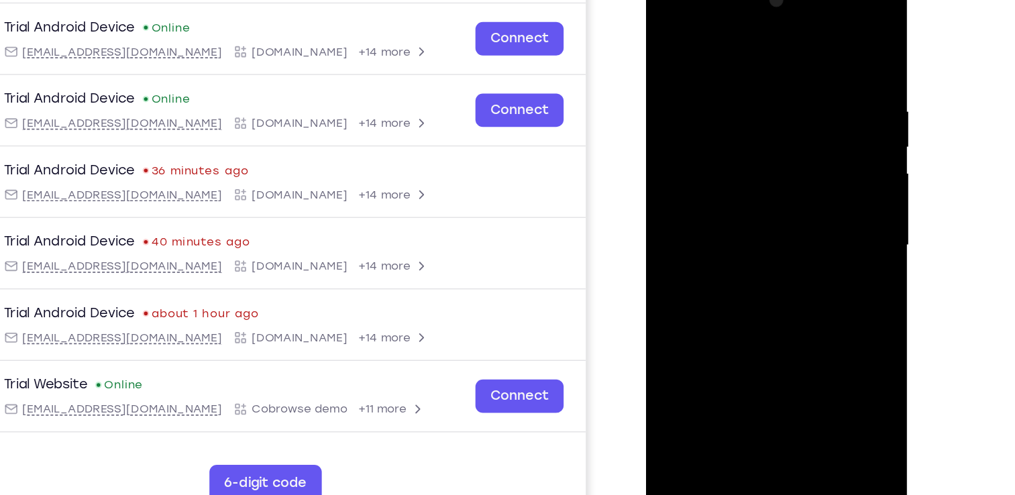
click at [743, 344] on div at bounding box center [740, 171] width 169 height 376
click at [796, 294] on div at bounding box center [740, 171] width 169 height 376
click at [747, 35] on div at bounding box center [740, 171] width 169 height 376
click at [795, 163] on div at bounding box center [740, 171] width 169 height 376
click at [724, 198] on div at bounding box center [740, 171] width 169 height 376
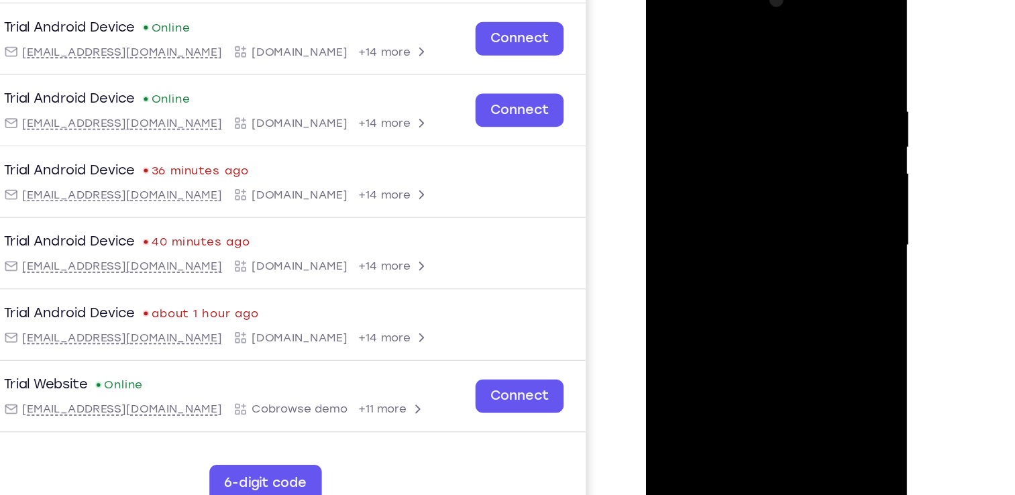
click at [706, 159] on div at bounding box center [740, 171] width 169 height 376
click at [722, 140] on div at bounding box center [740, 171] width 169 height 376
click at [728, 169] on div at bounding box center [740, 171] width 169 height 376
click at [743, 218] on div at bounding box center [740, 171] width 169 height 376
click at [764, 147] on div at bounding box center [740, 171] width 169 height 376
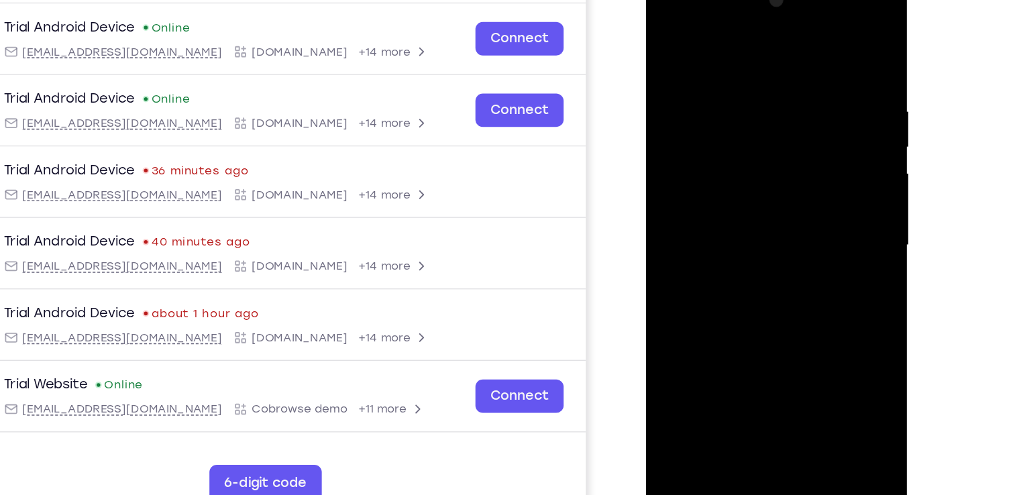
click at [781, 174] on div at bounding box center [740, 171] width 169 height 376
click at [690, 91] on div at bounding box center [740, 171] width 169 height 376
click at [724, 121] on div at bounding box center [740, 171] width 169 height 376
click at [742, 220] on div at bounding box center [740, 171] width 169 height 376
click at [811, 52] on div at bounding box center [740, 171] width 169 height 376
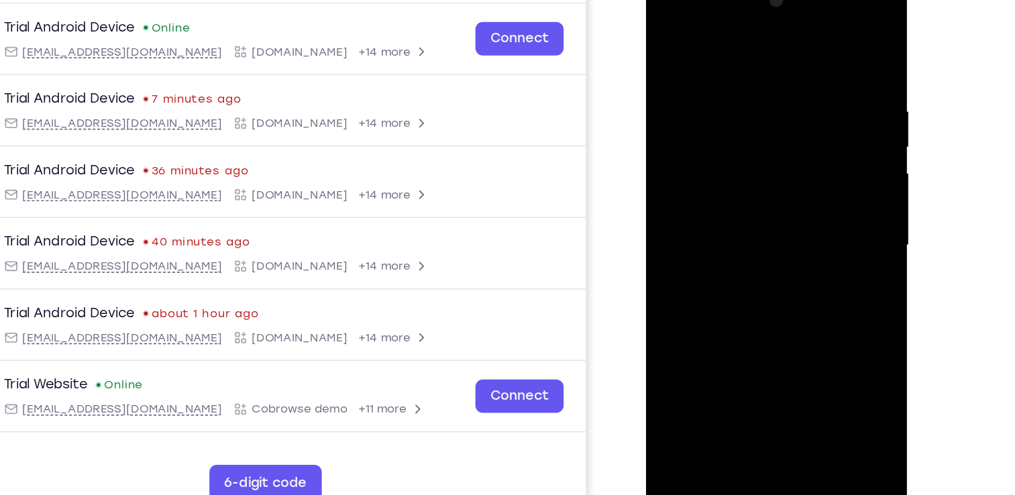
drag, startPoint x: 801, startPoint y: 64, endPoint x: 671, endPoint y: 59, distance: 129.5
click at [659, 59] on div at bounding box center [740, 171] width 169 height 376
click at [808, 40] on div at bounding box center [740, 171] width 169 height 376
click at [810, 40] on div at bounding box center [740, 171] width 169 height 376
click at [817, 174] on div at bounding box center [740, 171] width 169 height 376
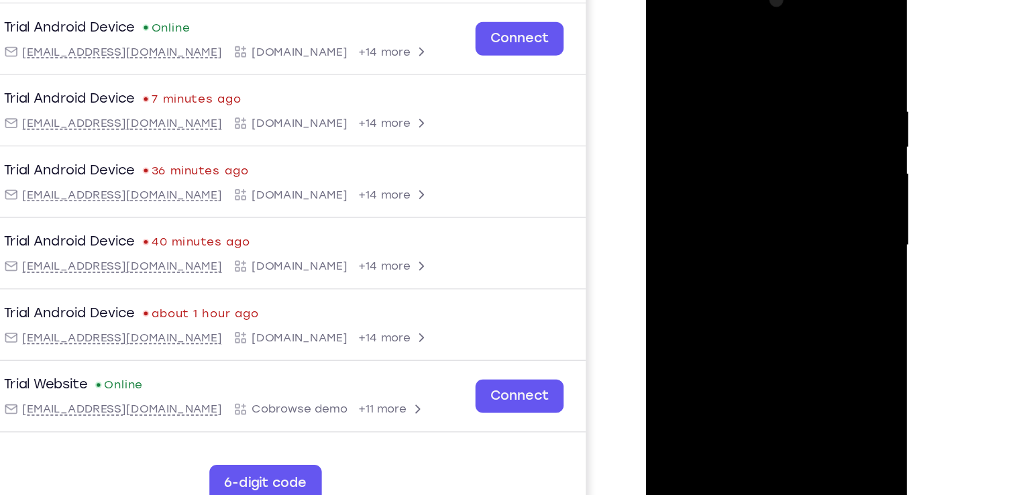
click at [809, 40] on div at bounding box center [740, 171] width 169 height 376
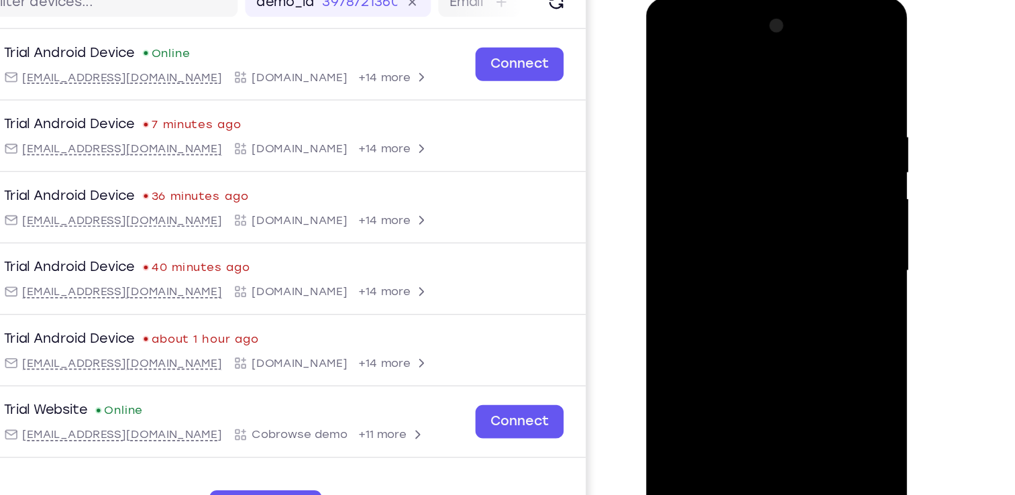
click at [669, 58] on div at bounding box center [740, 196] width 169 height 376
drag, startPoint x: 806, startPoint y: 88, endPoint x: 548, endPoint y: 112, distance: 259.4
click at [646, 112] on html "Online web based iOS Simulators and Android Emulators. Run iPhone, iPad, Mobile…" at bounding box center [741, 199] width 191 height 402
drag, startPoint x: 816, startPoint y: 88, endPoint x: 532, endPoint y: 82, distance: 284.4
click at [646, 82] on html "Online web based iOS Simulators and Android Emulators. Run iPhone, iPad, Mobile…" at bounding box center [741, 199] width 191 height 402
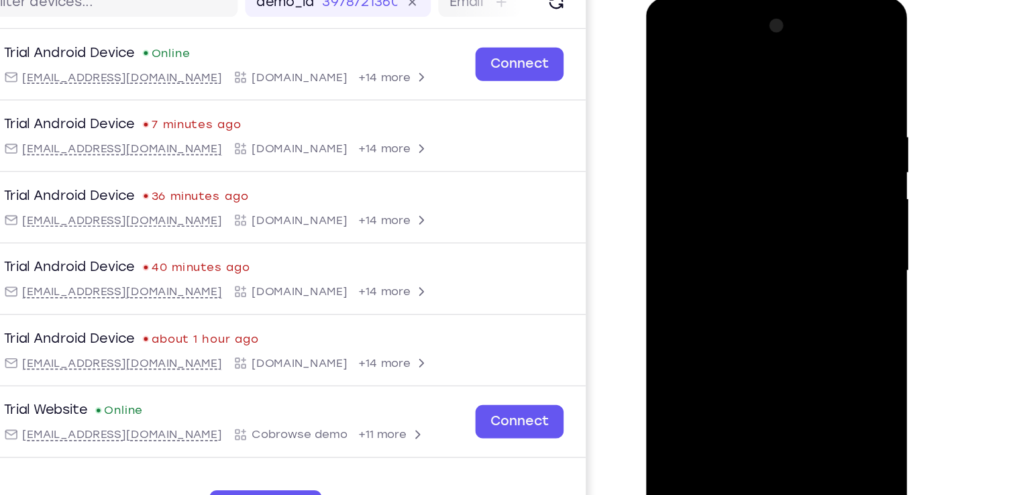
drag, startPoint x: 805, startPoint y: 91, endPoint x: 514, endPoint y: 90, distance: 290.4
click at [646, 90] on html "Online web based iOS Simulators and Android Emulators. Run iPhone, iPad, Mobile…" at bounding box center [741, 199] width 191 height 402
click at [705, 87] on div at bounding box center [740, 196] width 169 height 376
click at [815, 228] on div at bounding box center [740, 196] width 169 height 376
click at [664, 226] on div at bounding box center [740, 196] width 169 height 376
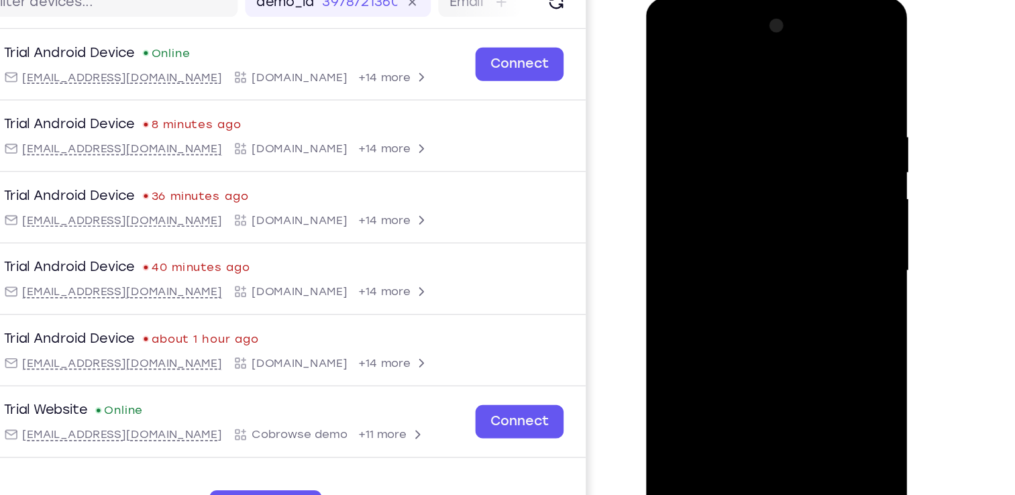
click at [724, 351] on div at bounding box center [740, 196] width 169 height 376
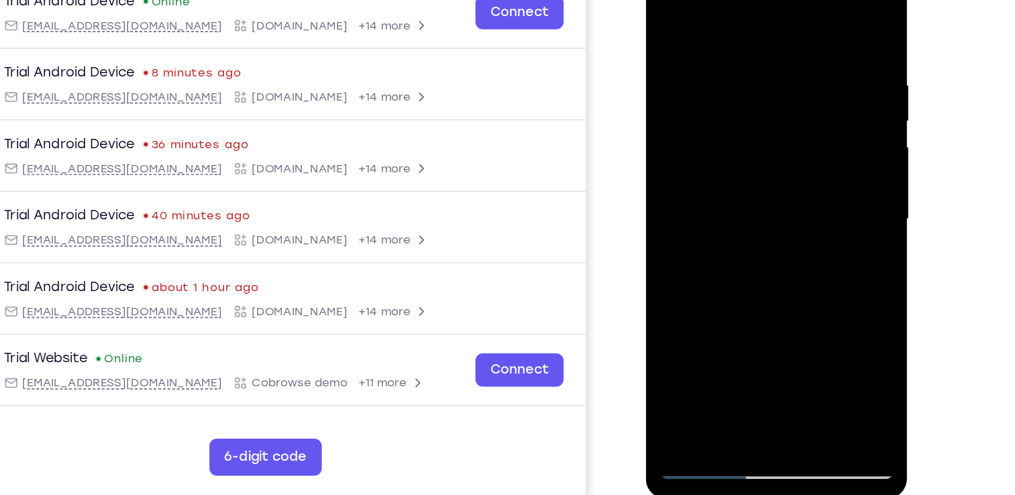
click at [692, 323] on div at bounding box center [740, 144] width 169 height 376
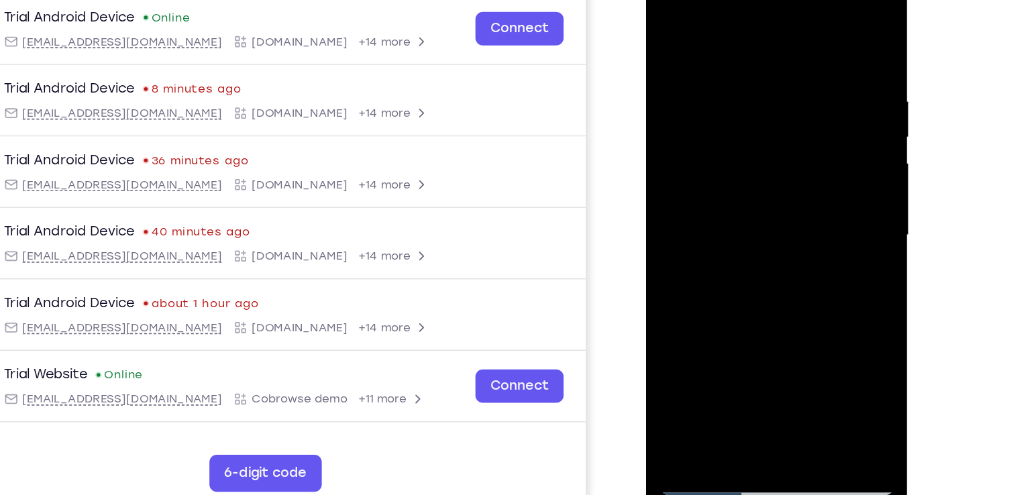
click at [802, 313] on div at bounding box center [740, 160] width 169 height 376
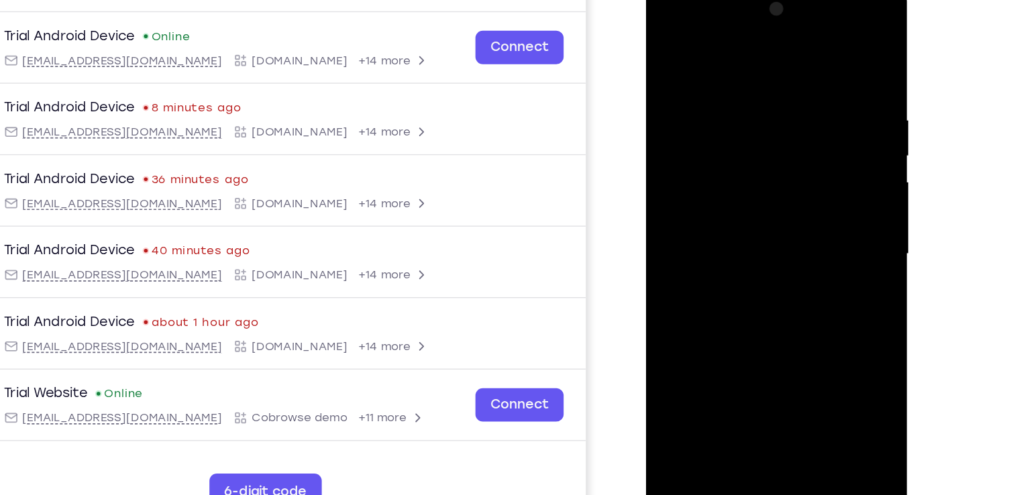
click at [808, 47] on div at bounding box center [740, 179] width 169 height 376
click at [770, 336] on div at bounding box center [740, 179] width 169 height 376
click at [746, 248] on div at bounding box center [740, 179] width 169 height 376
click at [719, 196] on div at bounding box center [740, 179] width 169 height 376
drag, startPoint x: 707, startPoint y: 318, endPoint x: 707, endPoint y: 328, distance: 10.1
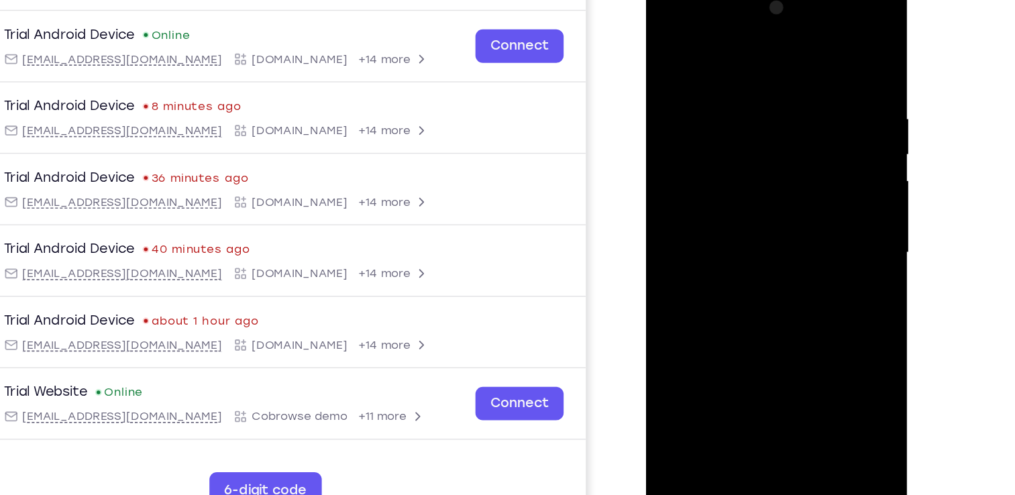
click at [707, 328] on div at bounding box center [740, 178] width 169 height 376
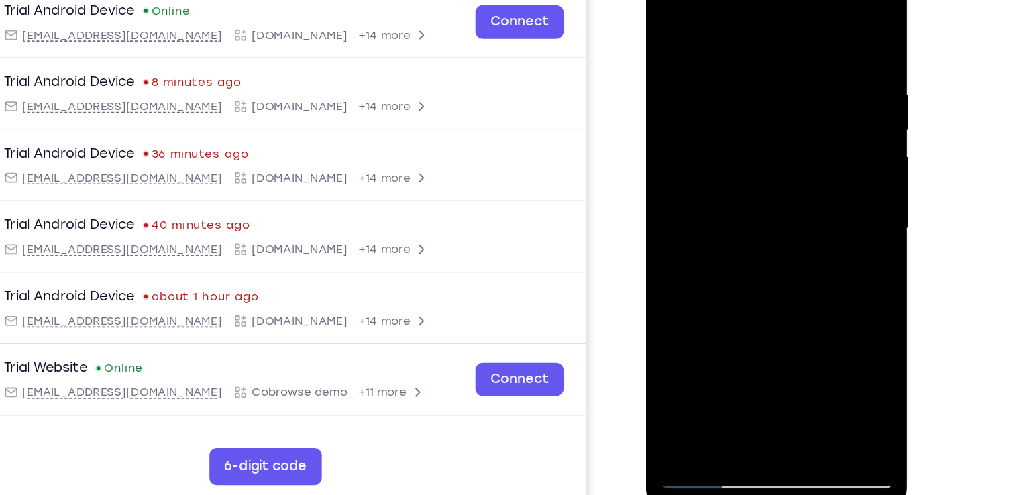
click at [690, 331] on div at bounding box center [740, 154] width 169 height 376
click at [693, 330] on div at bounding box center [740, 154] width 169 height 376
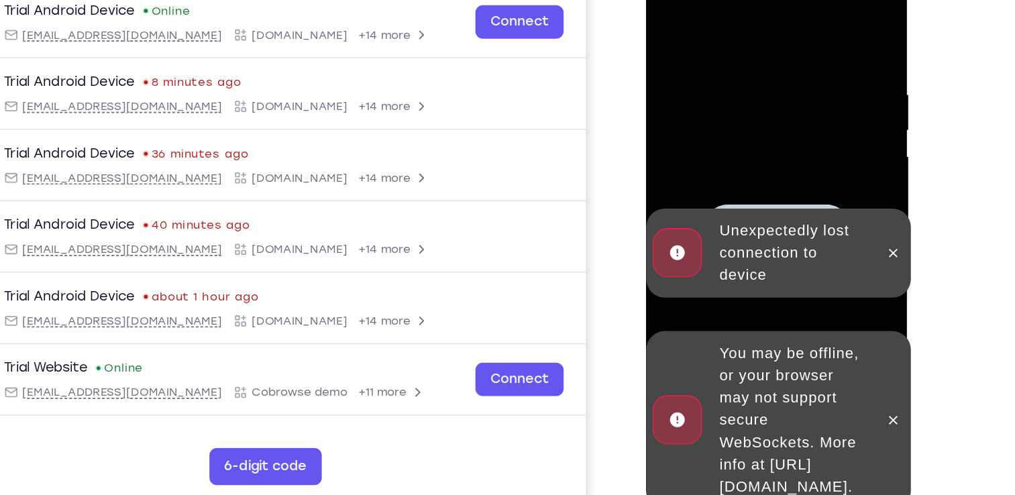
click at [814, 164] on div at bounding box center [824, 171] width 21 height 64
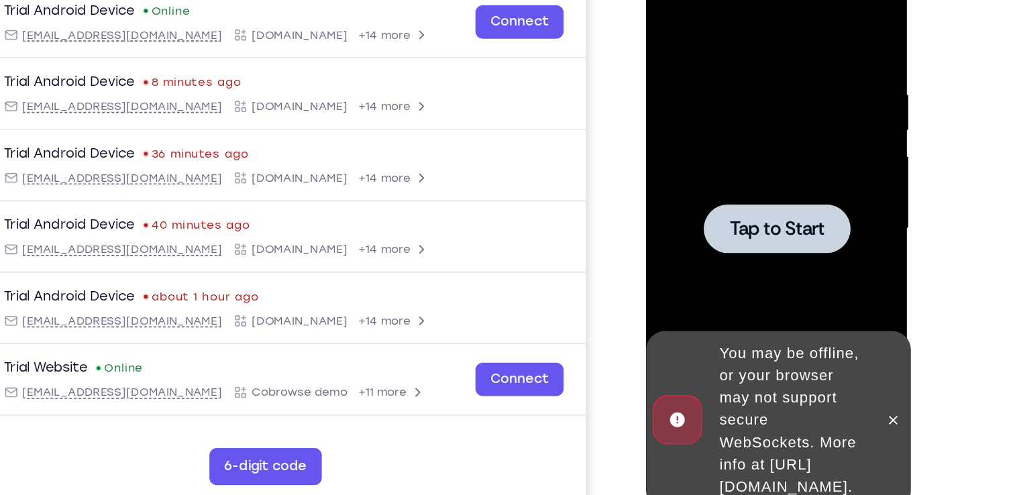
click at [747, 153] on span "Tap to Start" at bounding box center [740, 153] width 68 height 13
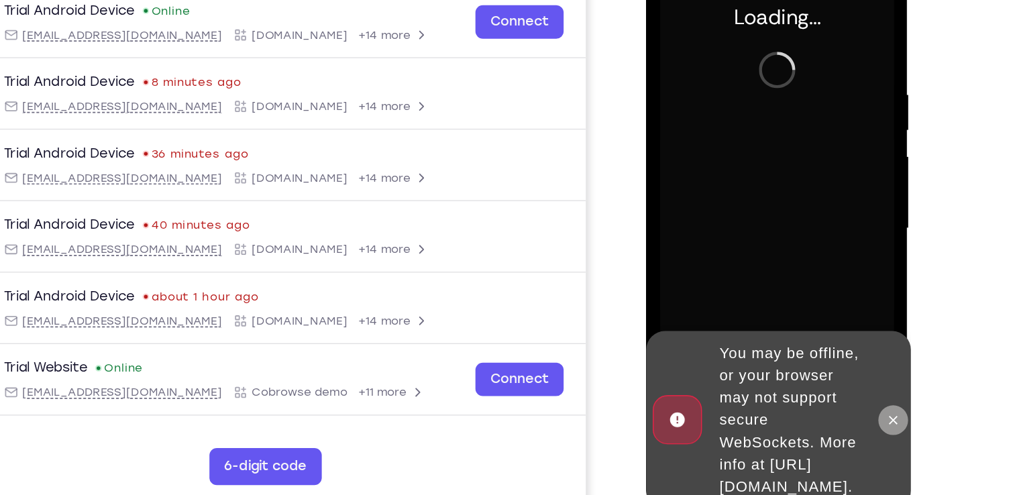
click at [824, 281] on button at bounding box center [824, 291] width 21 height 21
